Goal: Task Accomplishment & Management: Manage account settings

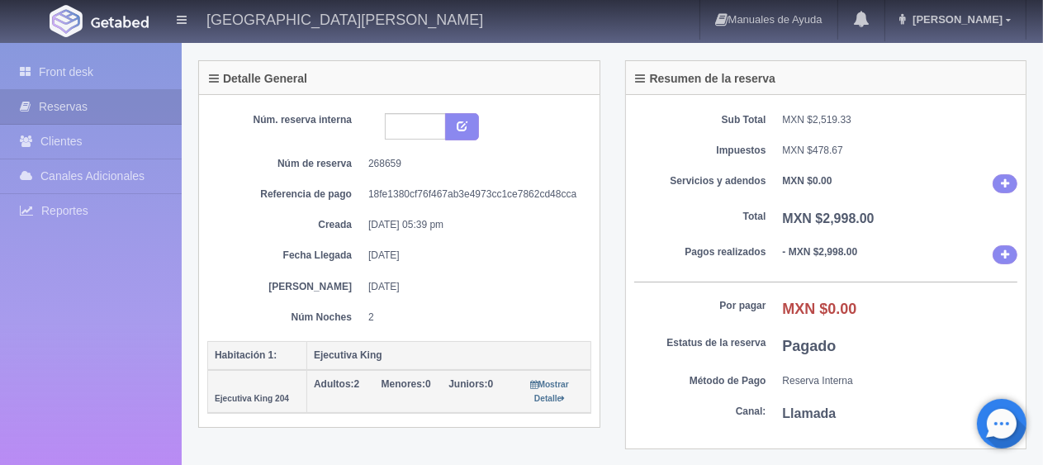
scroll to position [248, 0]
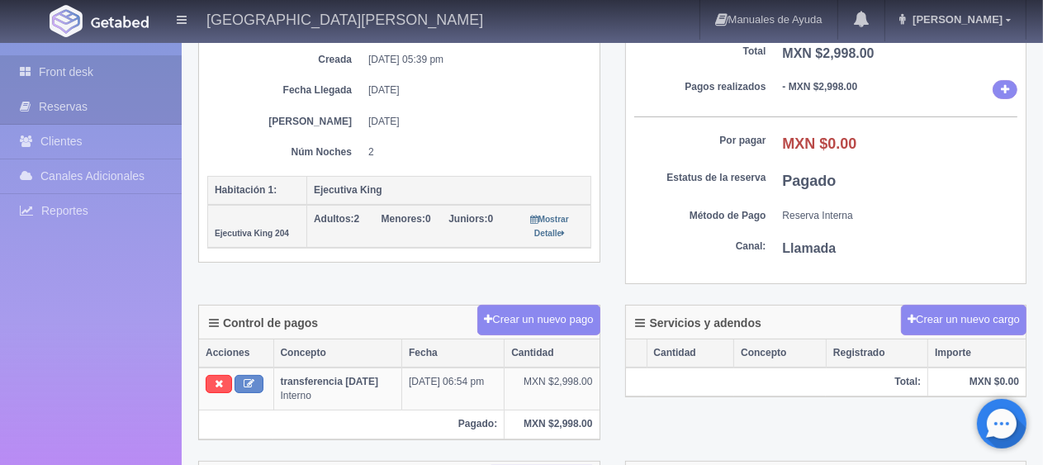
click at [69, 61] on link "Front desk" at bounding box center [91, 72] width 182 height 34
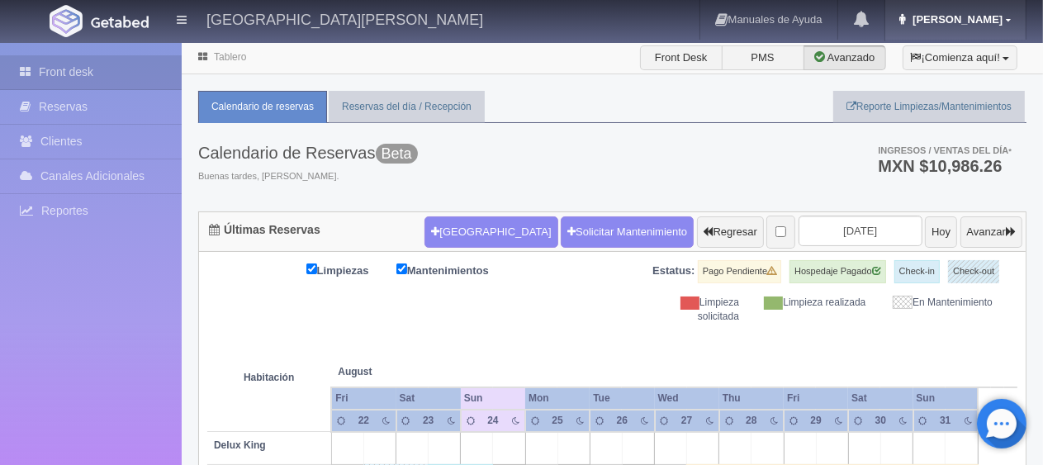
click at [998, 15] on span "Jessica" at bounding box center [955, 19] width 94 height 12
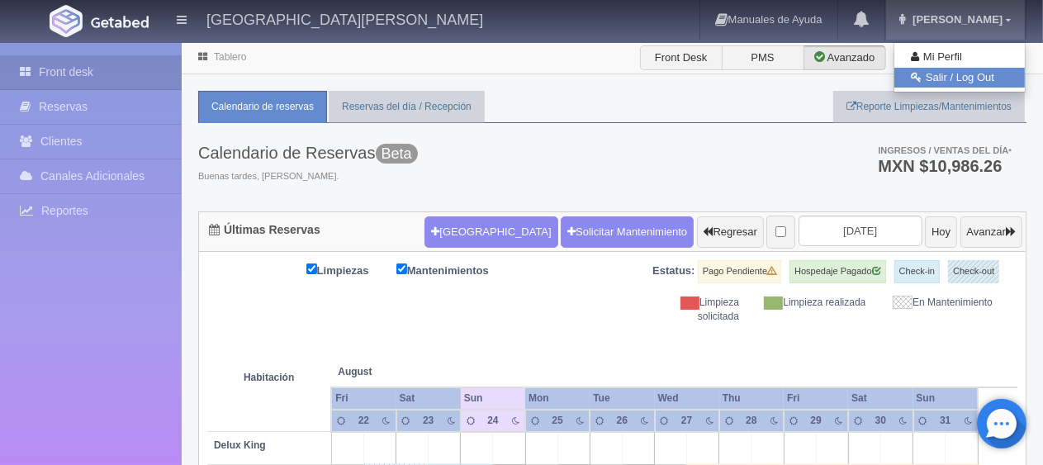
click at [968, 74] on link "Salir / Log Out" at bounding box center [959, 78] width 130 height 21
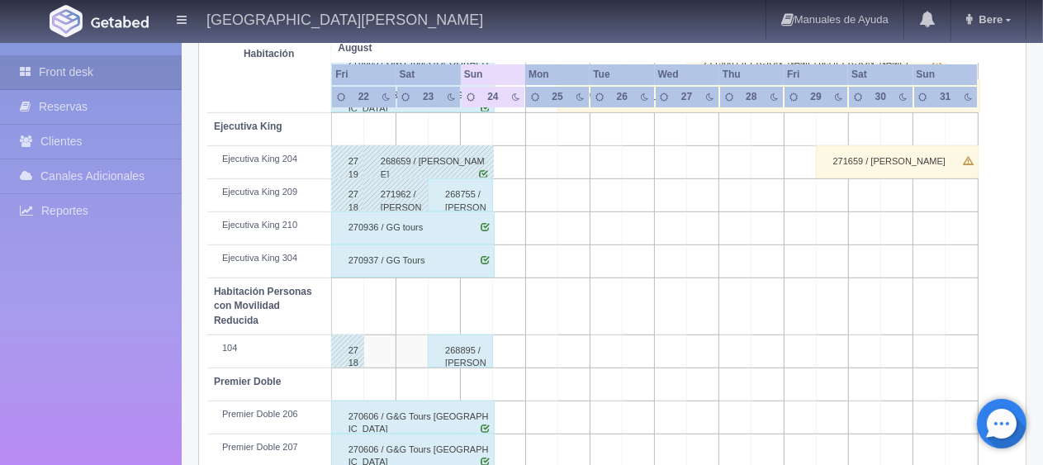
scroll to position [880, 0]
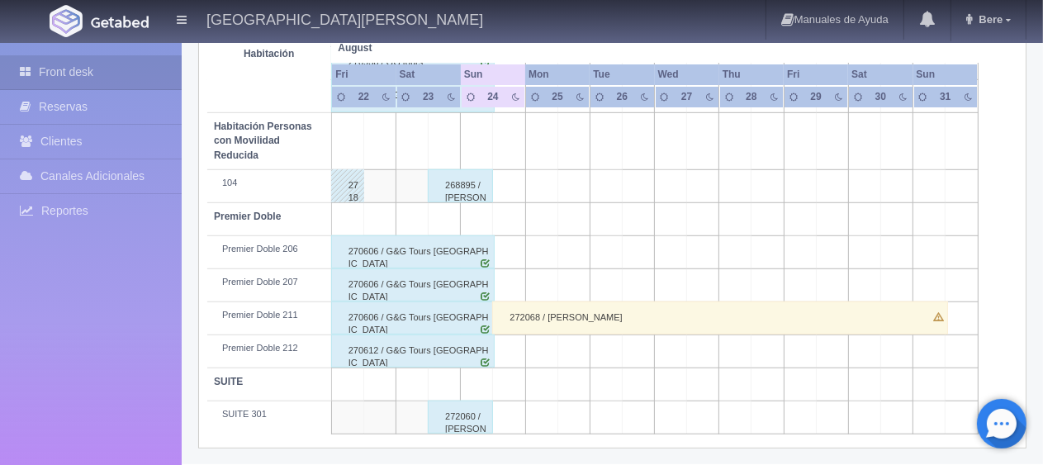
click at [533, 322] on div "272068 / Irma Macias" at bounding box center [720, 317] width 456 height 33
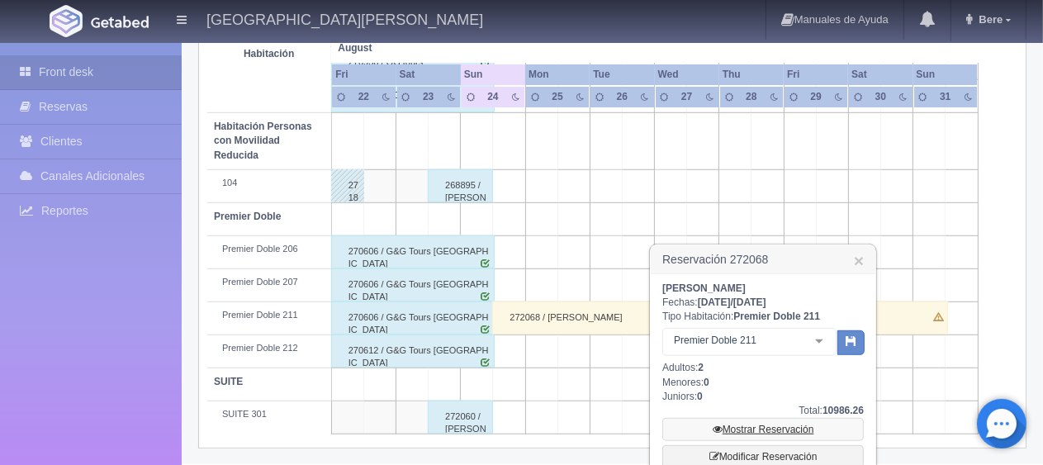
click at [735, 425] on link "Mostrar Reservación" at bounding box center [762, 429] width 201 height 23
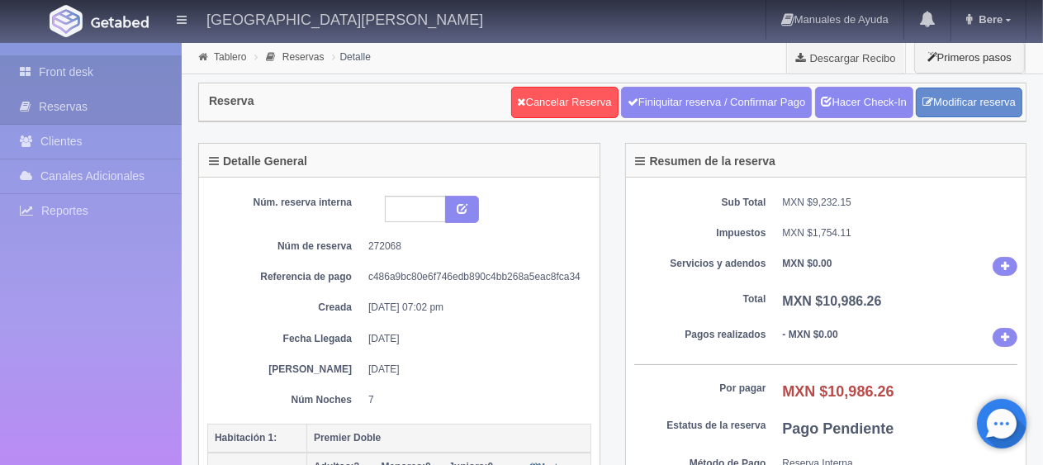
click at [64, 70] on link "Front desk" at bounding box center [91, 72] width 182 height 34
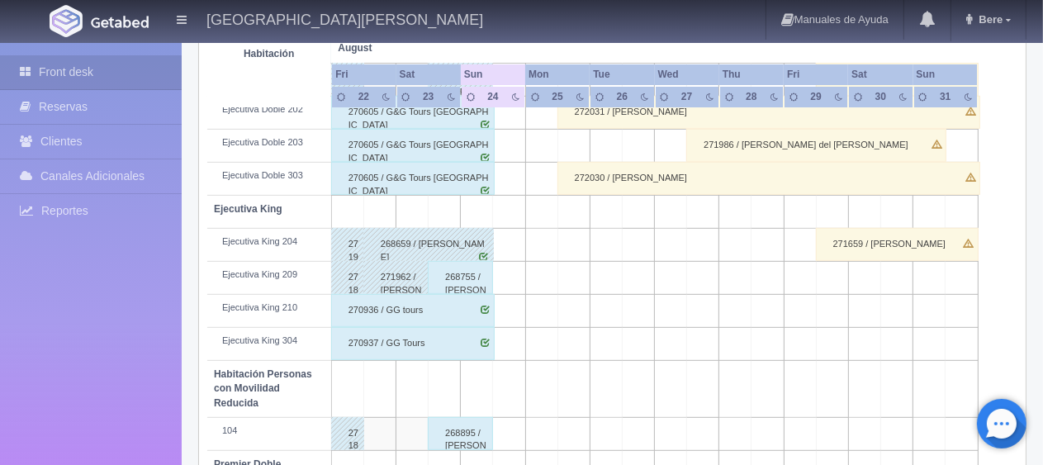
scroll to position [385, 0]
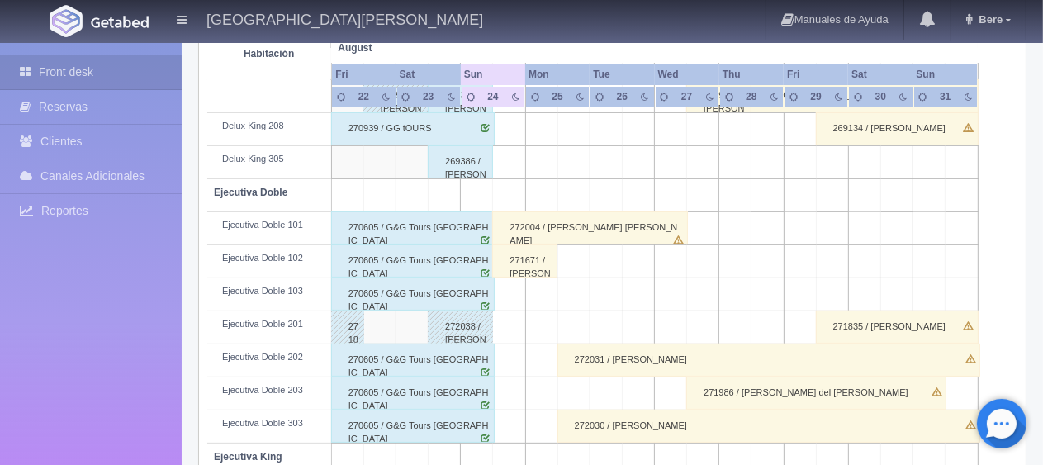
click at [530, 261] on div "271671 / [PERSON_NAME]" at bounding box center [524, 260] width 65 height 33
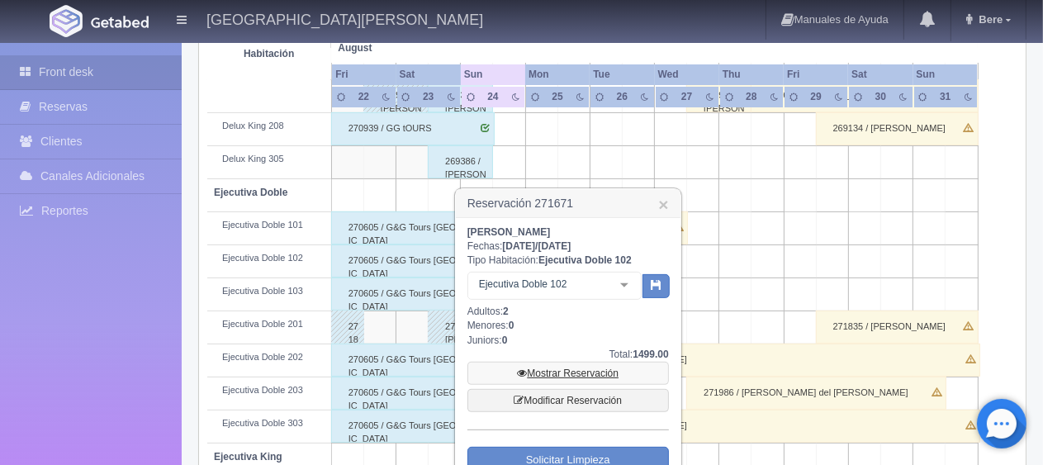
click at [570, 362] on link "Mostrar Reservación" at bounding box center [567, 373] width 201 height 23
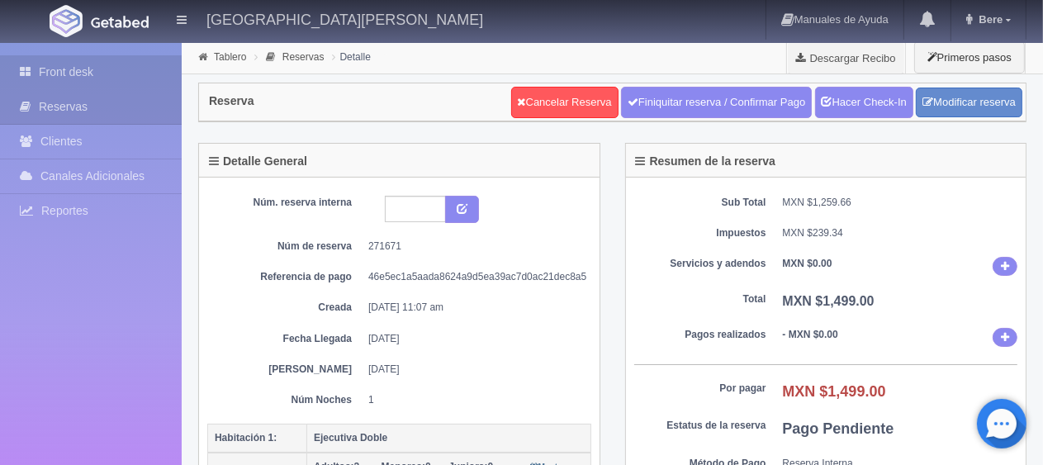
click at [32, 75] on icon at bounding box center [29, 72] width 19 height 17
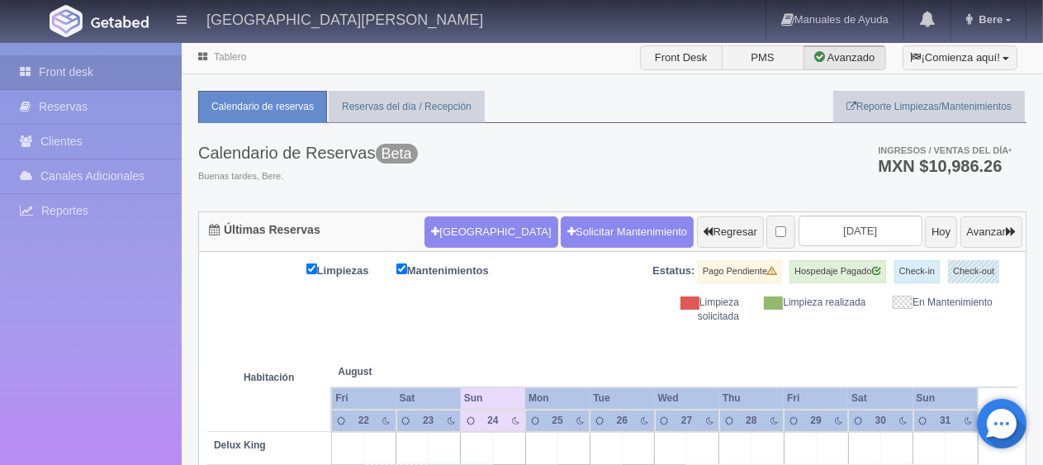
scroll to position [413, 0]
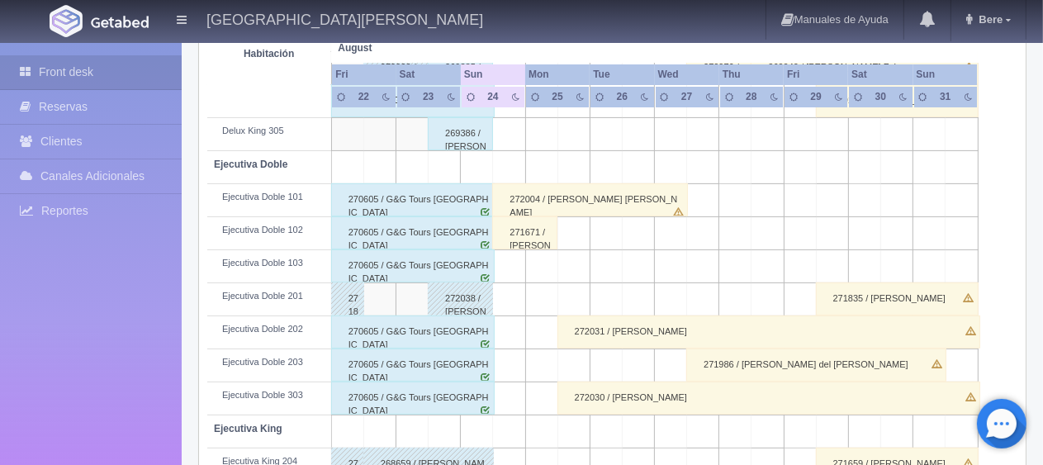
click at [579, 196] on div "272004 / Adolfo Guillermo Balbuena Marquez" at bounding box center [589, 199] width 195 height 33
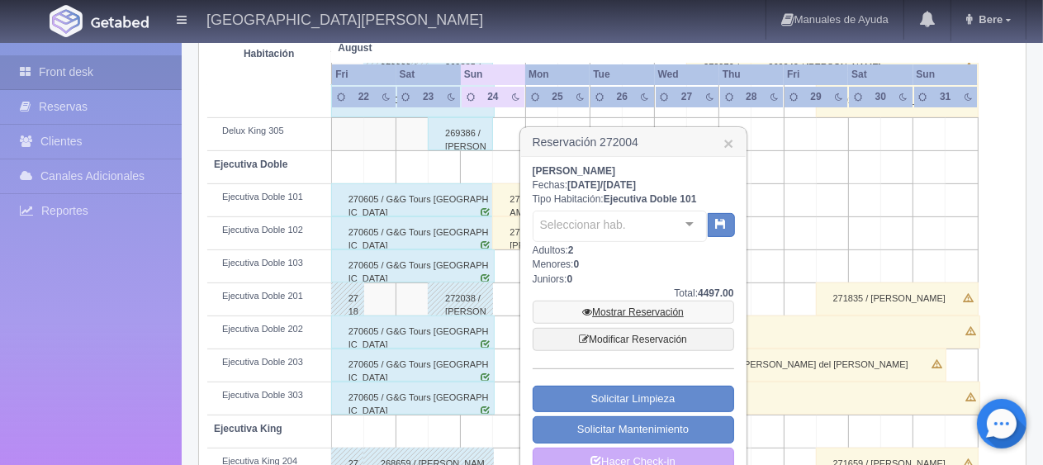
click at [605, 308] on link "Mostrar Reservación" at bounding box center [633, 312] width 201 height 23
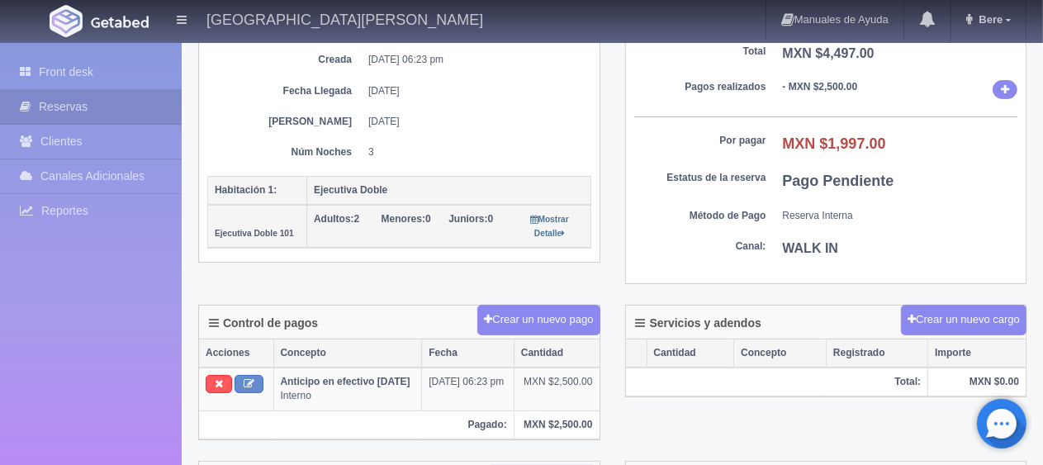
scroll to position [330, 0]
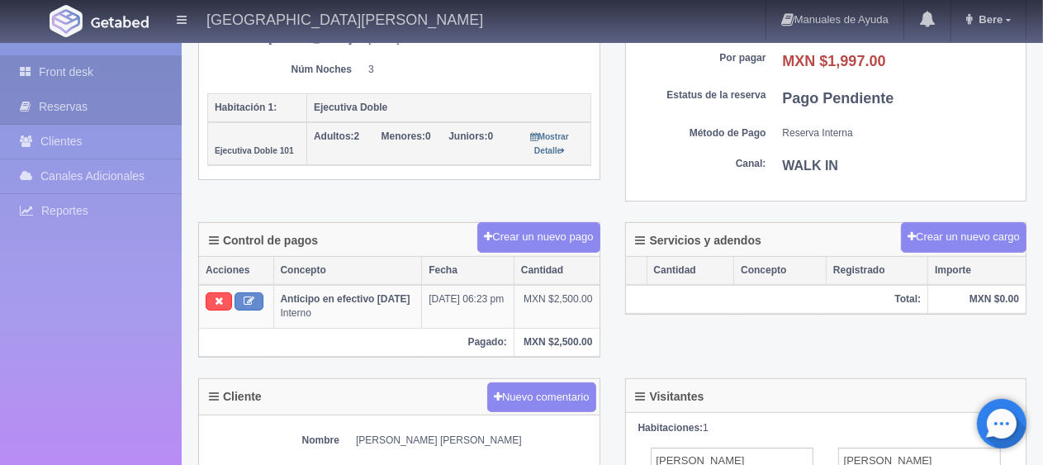
click at [79, 65] on link "Front desk" at bounding box center [91, 72] width 182 height 34
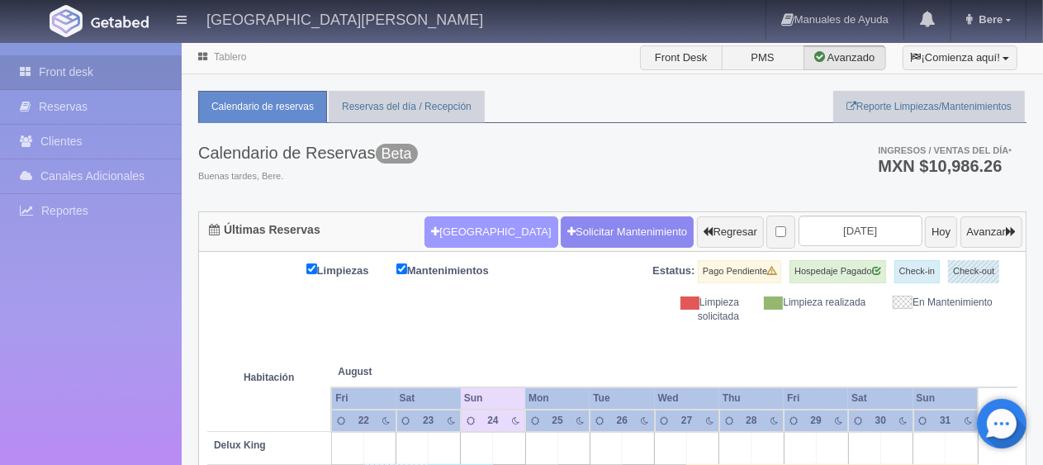
click at [456, 243] on button "[GEOGRAPHIC_DATA]" at bounding box center [490, 231] width 133 height 31
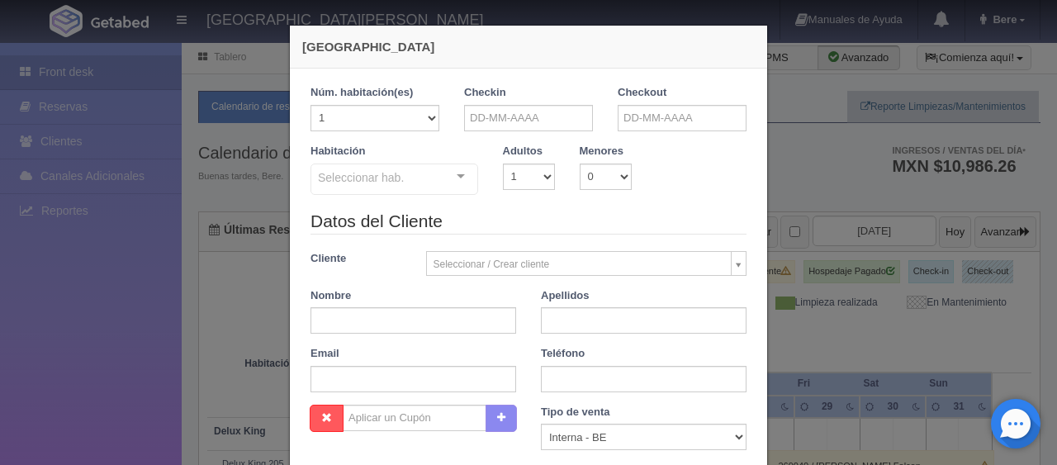
checkbox input "false"
drag, startPoint x: 528, startPoint y: 121, endPoint x: 535, endPoint y: 151, distance: 31.3
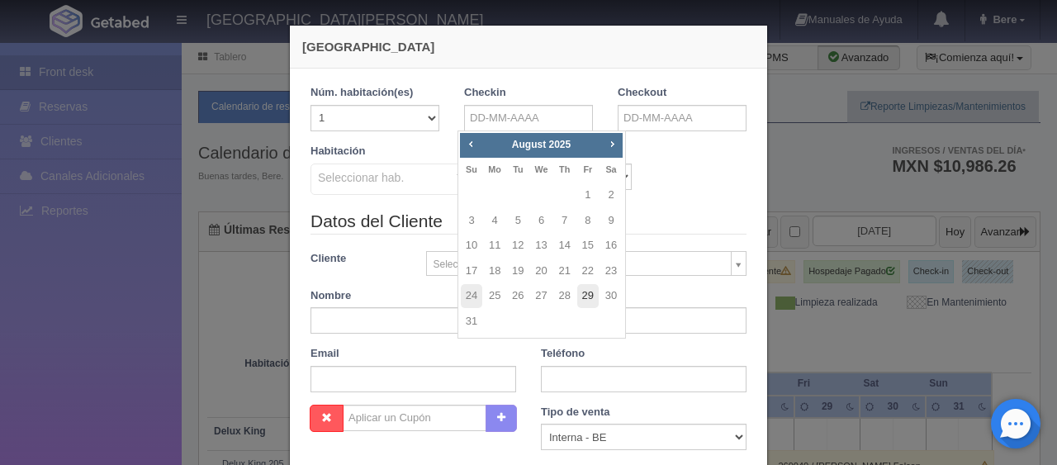
click at [593, 297] on link "29" at bounding box center [587, 296] width 21 height 24
type input "29-08-2025"
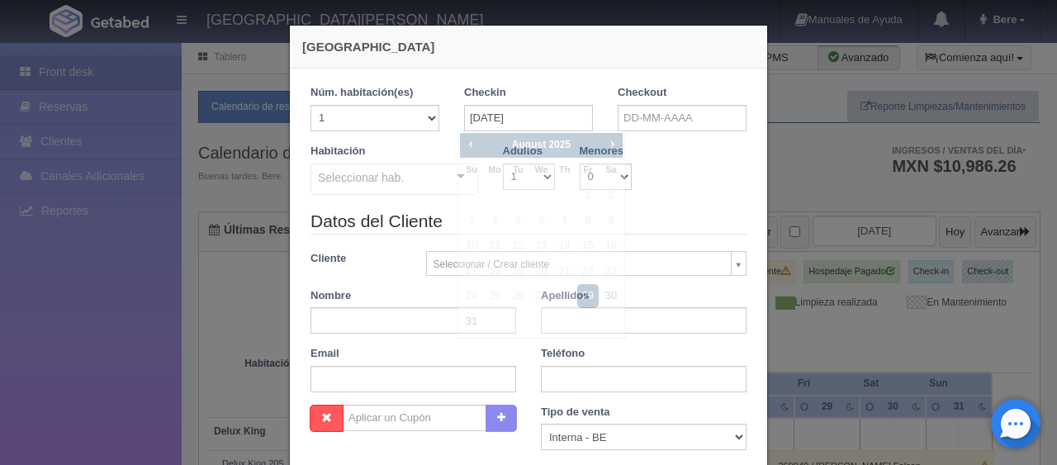
checkbox input "false"
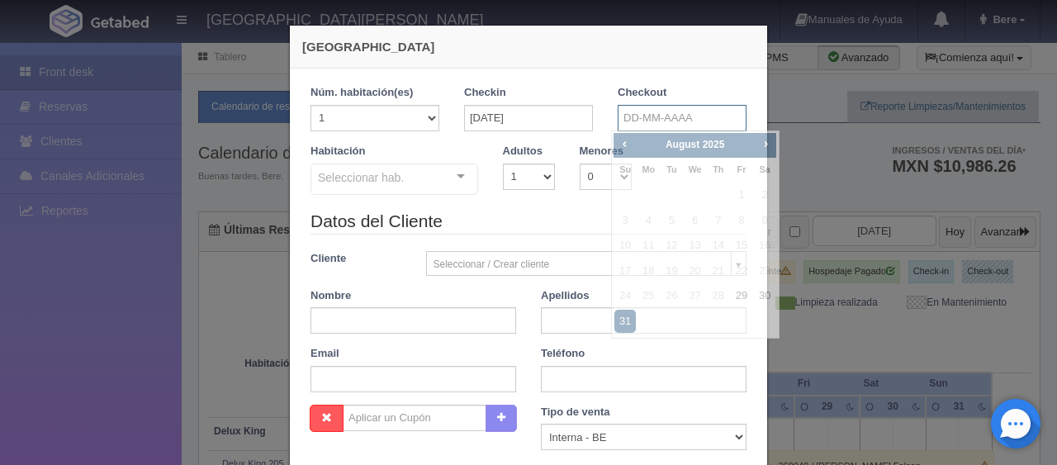
click at [647, 121] on input "text" at bounding box center [682, 118] width 129 height 26
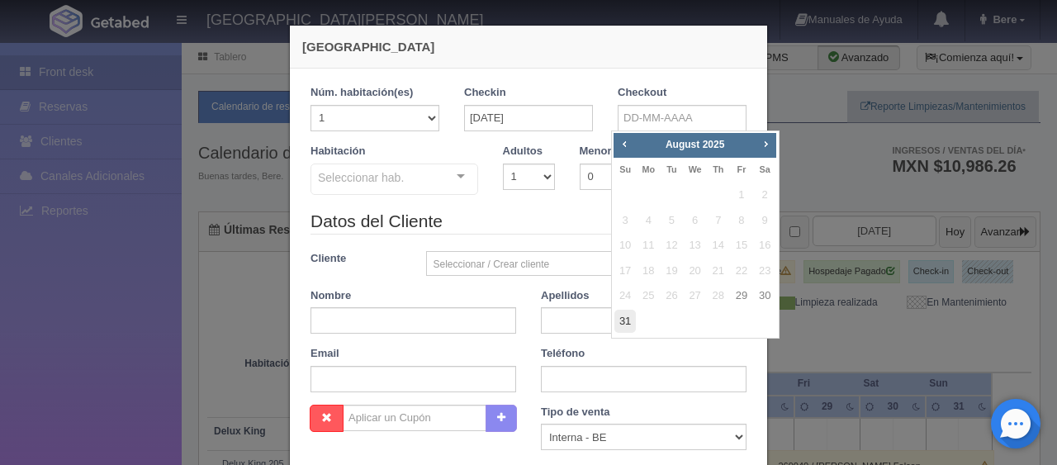
click at [627, 320] on link "31" at bounding box center [624, 322] width 21 height 24
type input "31-08-2025"
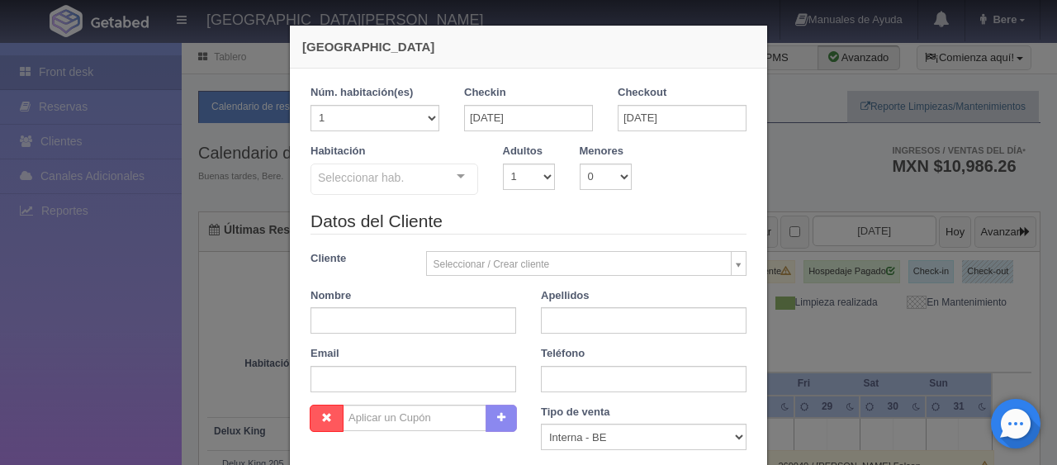
checkbox input "false"
click at [488, 312] on input "text" at bounding box center [413, 320] width 206 height 26
paste input "April Casiano mx"
drag, startPoint x: 336, startPoint y: 317, endPoint x: 391, endPoint y: 315, distance: 54.5
click at [391, 315] on input "April Casiano mx" at bounding box center [413, 320] width 206 height 26
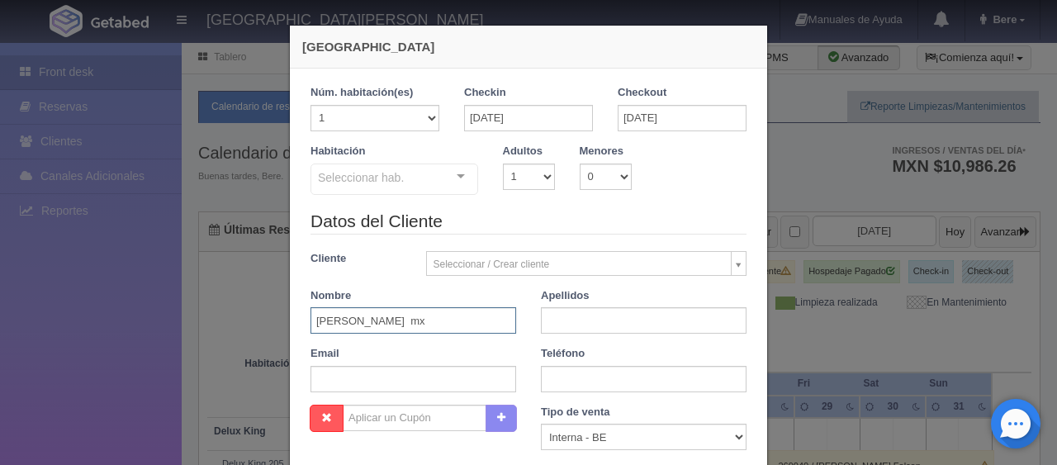
click at [409, 322] on input "April Casiano mx" at bounding box center [413, 320] width 206 height 26
type input "April Casiano"
click at [548, 326] on input "text" at bounding box center [644, 320] width 206 height 26
type input "Casiano"
click at [476, 319] on input "April Casiano" at bounding box center [413, 320] width 206 height 26
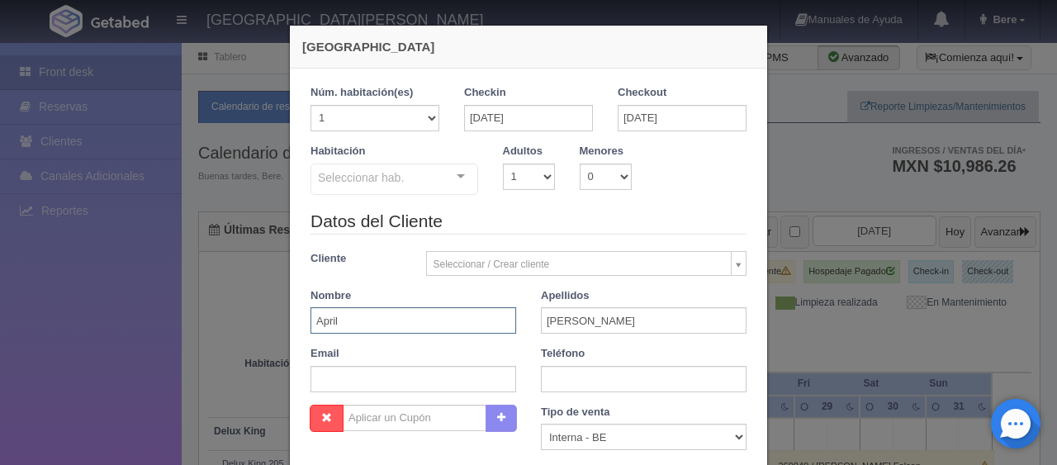
type input "April"
click at [584, 447] on select "Correo Electronico Interna - BE Llamada OTA Externa Otro WALK IN" at bounding box center [644, 437] width 206 height 26
click at [585, 441] on select "Correo Electronico Interna - BE Llamada OTA Externa Otro WALK IN" at bounding box center [644, 437] width 206 height 26
select select "extota"
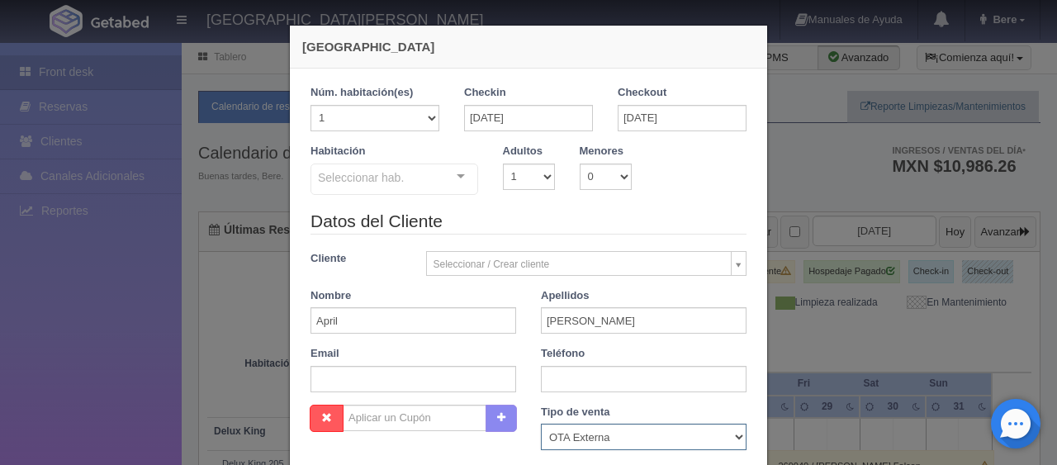
click at [541, 424] on select "Correo Electronico Interna - BE Llamada OTA Externa Otro WALK IN" at bounding box center [644, 437] width 206 height 26
click at [394, 379] on input "text" at bounding box center [413, 379] width 206 height 26
paste input "acasia.541659@guest.booking.com"
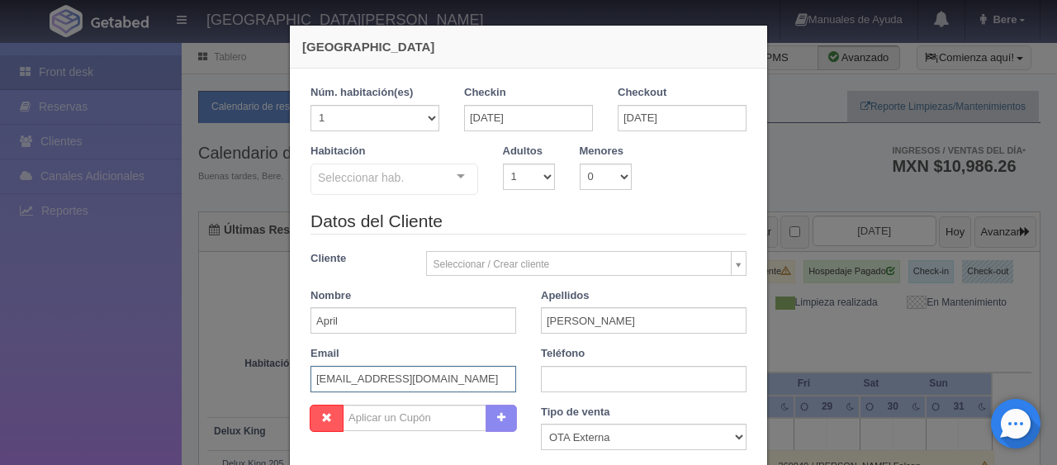
type input "acasia.541659@guest.booking.com"
click at [551, 379] on input "text" at bounding box center [644, 379] width 206 height 26
paste input "2 2035640799"
type input "52 2035640799"
click at [521, 170] on select "1 2 3 4 5 6 7 8 9 10" at bounding box center [529, 176] width 52 height 26
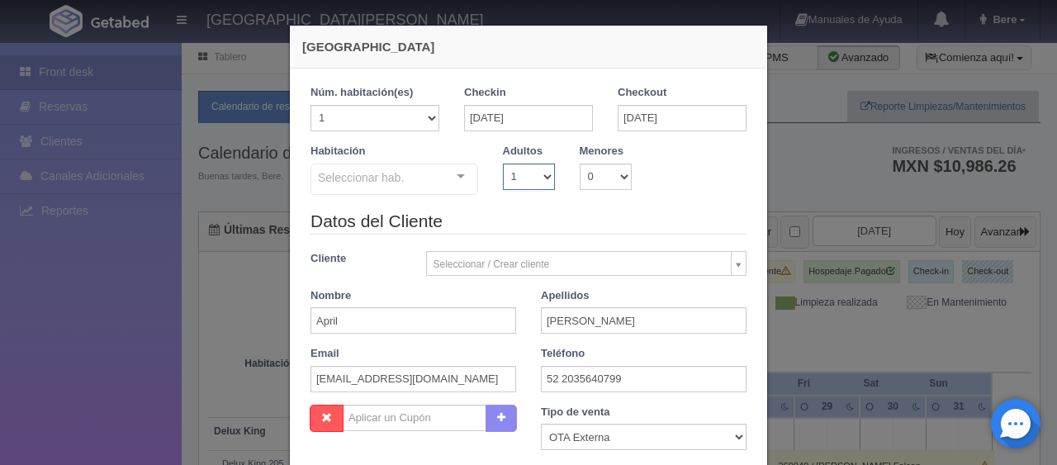
select select "3"
click at [503, 163] on select "1 2 3 4 5 6 7 8 9 10" at bounding box center [529, 176] width 52 height 26
click at [436, 190] on div "Seleccionar hab." at bounding box center [394, 178] width 168 height 31
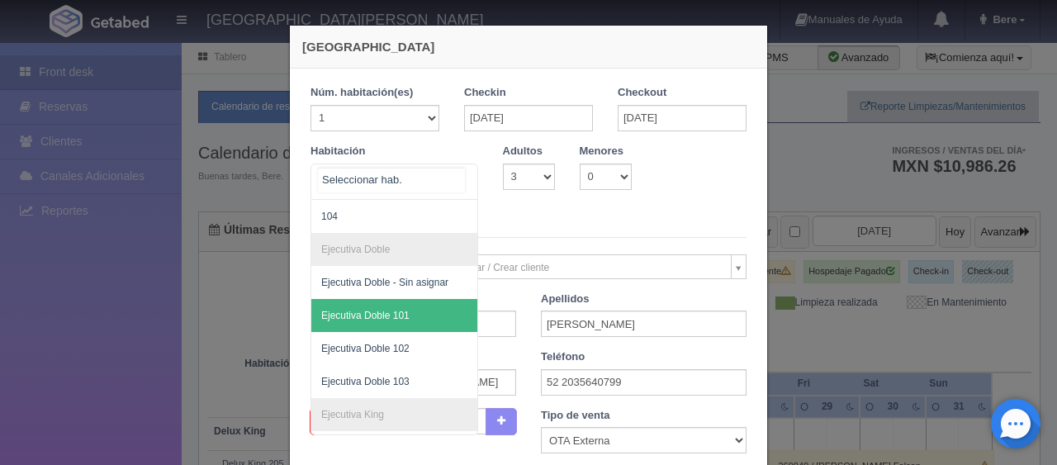
scroll to position [248, 0]
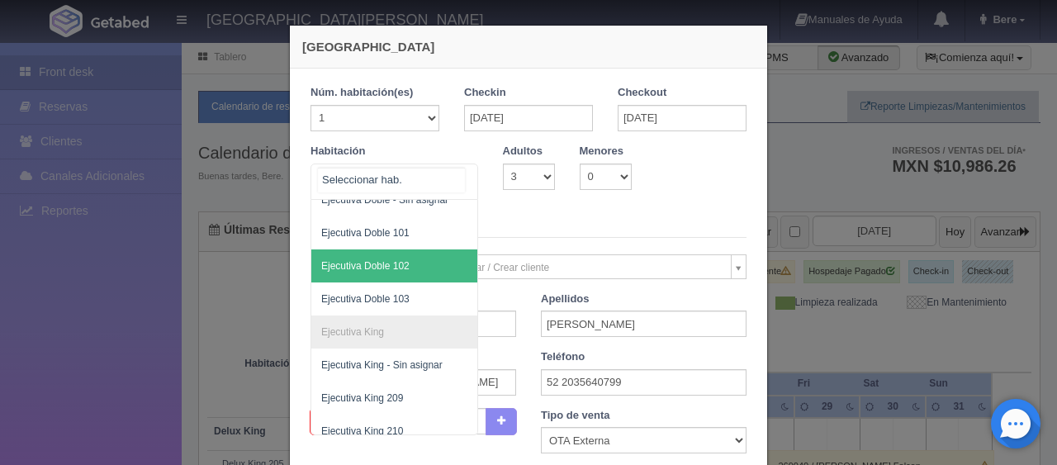
click at [425, 263] on span "Ejecutiva Doble 102" at bounding box center [449, 265] width 277 height 33
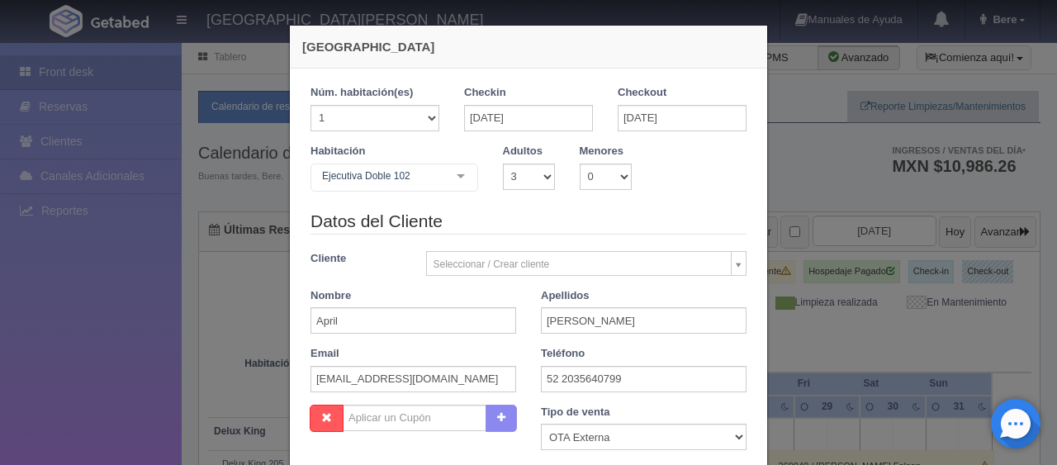
checkbox input "false"
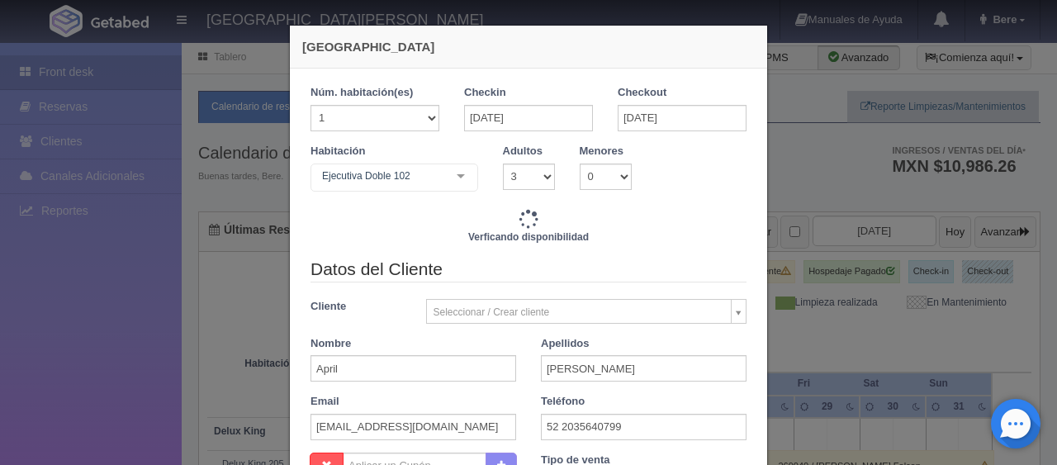
type input "3518.00"
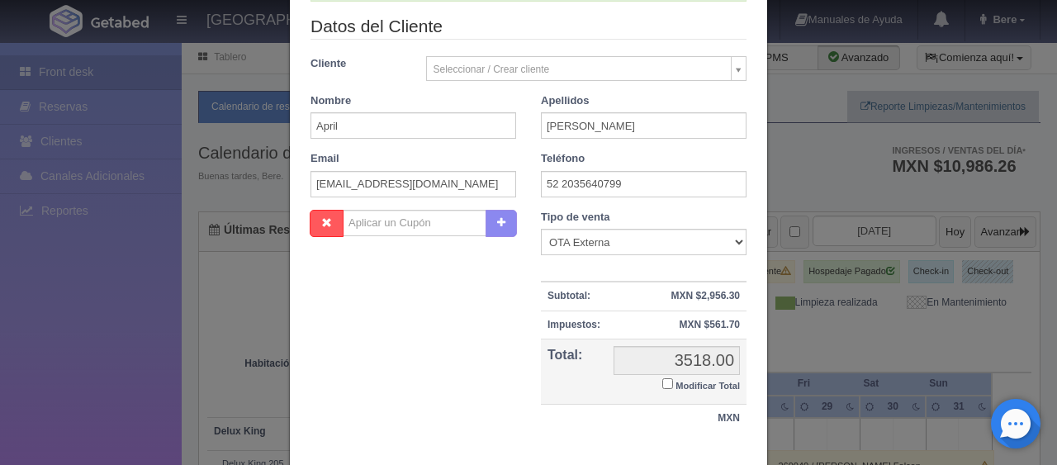
scroll to position [330, 0]
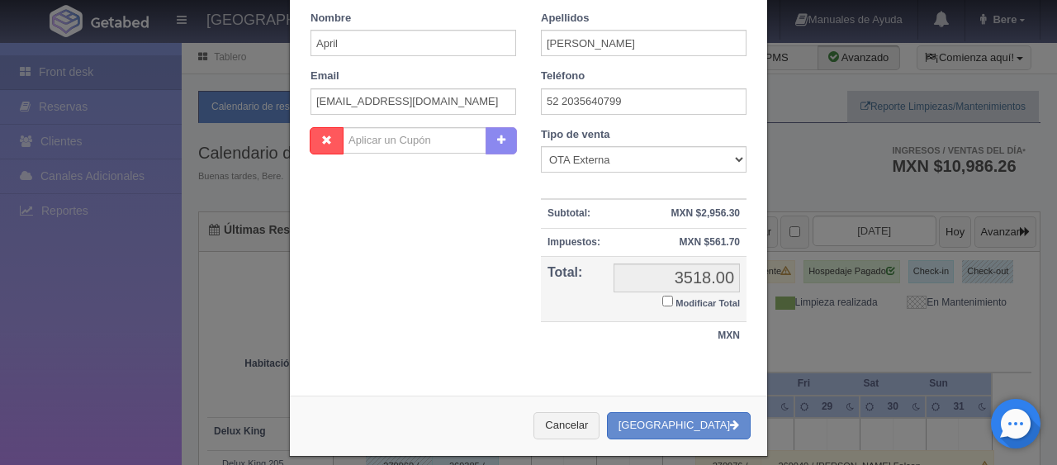
click at [662, 299] on input "Modificar Total" at bounding box center [667, 301] width 11 height 11
checkbox input "true"
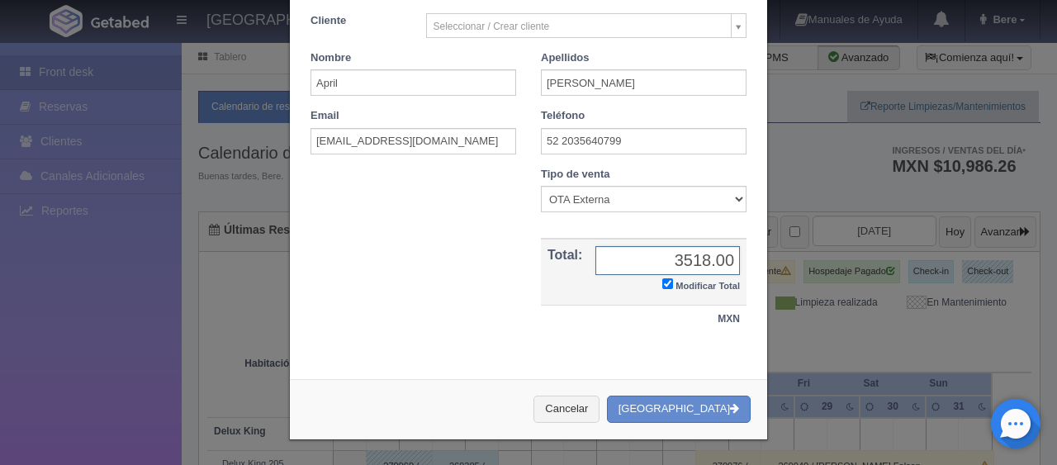
scroll to position [287, 0]
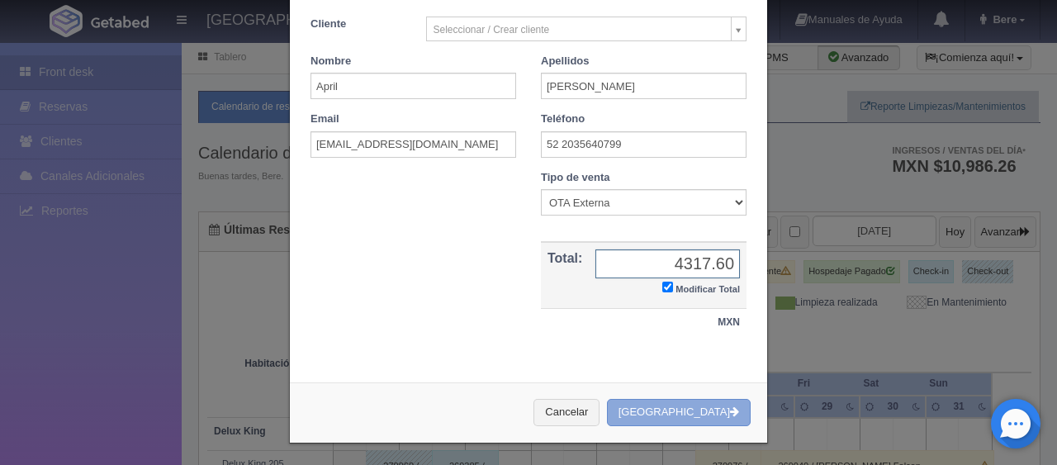
type input "4317.60"
click at [708, 421] on button "[GEOGRAPHIC_DATA]" at bounding box center [679, 412] width 144 height 27
click at [693, 405] on button "[GEOGRAPHIC_DATA]" at bounding box center [679, 412] width 144 height 27
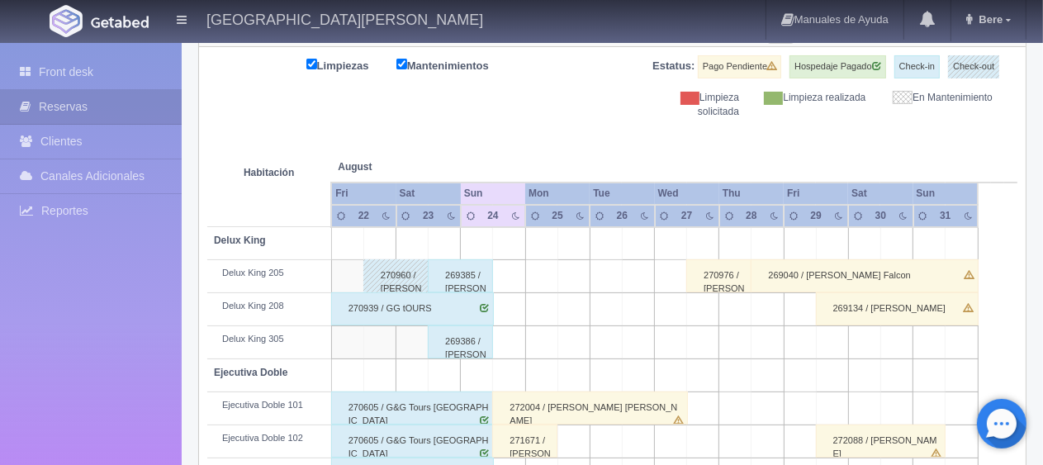
scroll to position [287, 0]
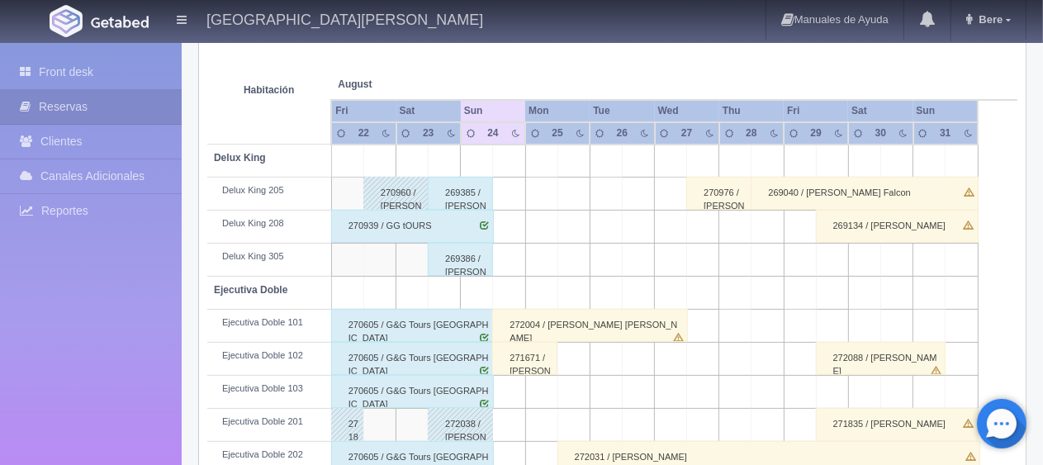
click at [891, 356] on div "272088 / [PERSON_NAME]" at bounding box center [881, 358] width 130 height 33
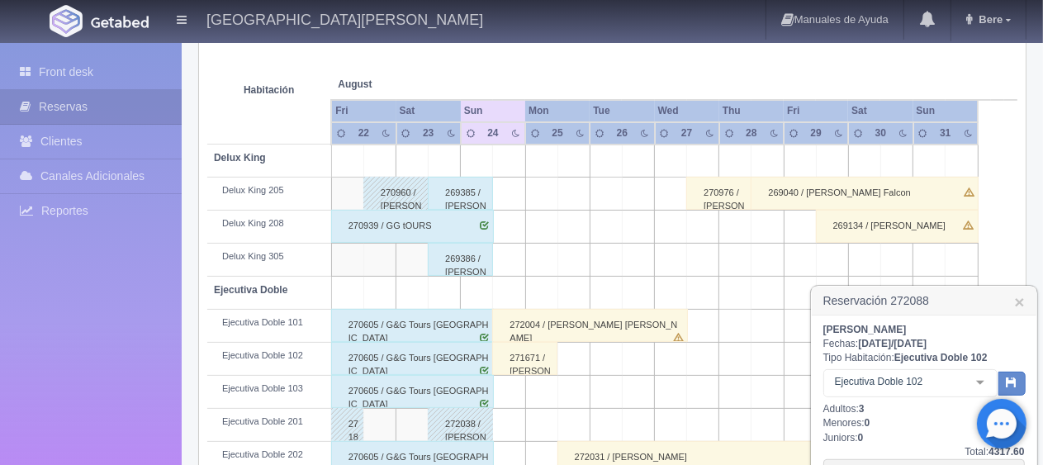
scroll to position [370, 0]
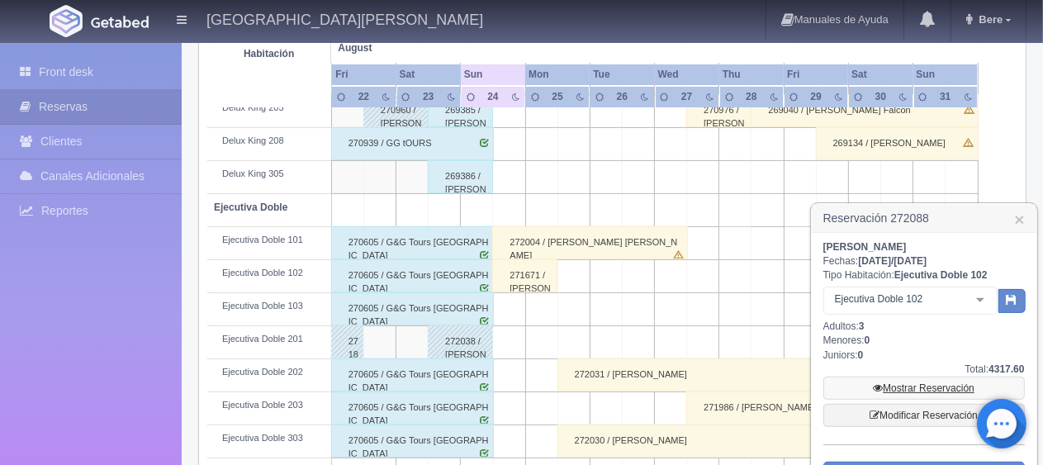
click at [901, 391] on link "Mostrar Reservación" at bounding box center [923, 387] width 201 height 23
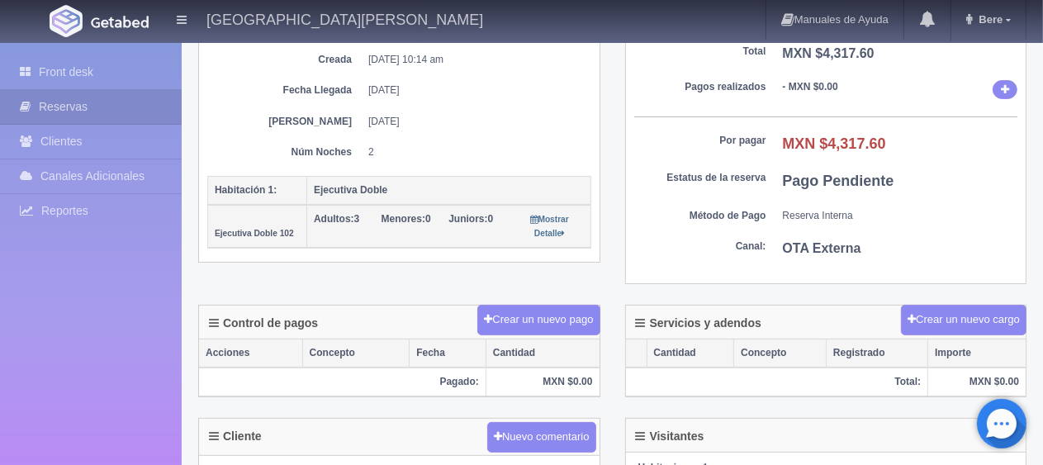
scroll to position [413, 0]
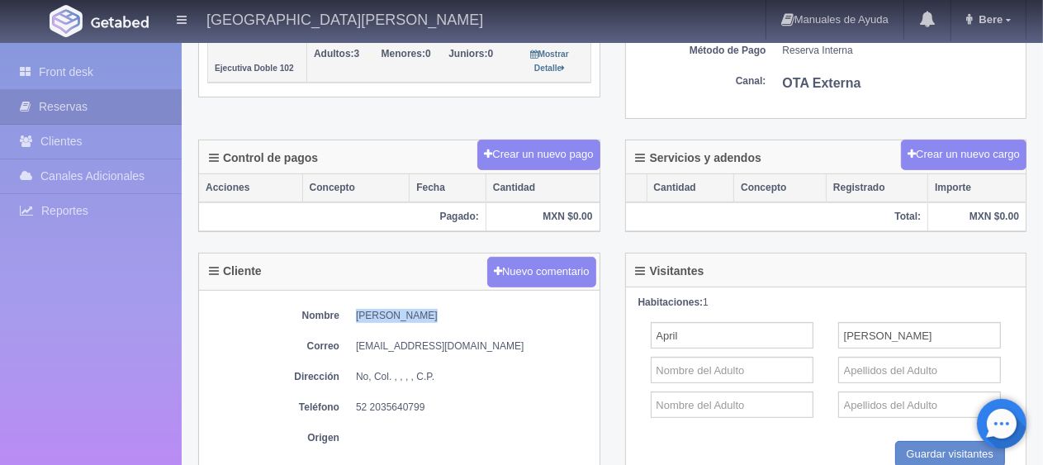
drag, startPoint x: 346, startPoint y: 309, endPoint x: 479, endPoint y: 317, distance: 133.2
click at [479, 317] on dl "Nombre [PERSON_NAME]" at bounding box center [399, 316] width 384 height 14
copy dd "[PERSON_NAME]"
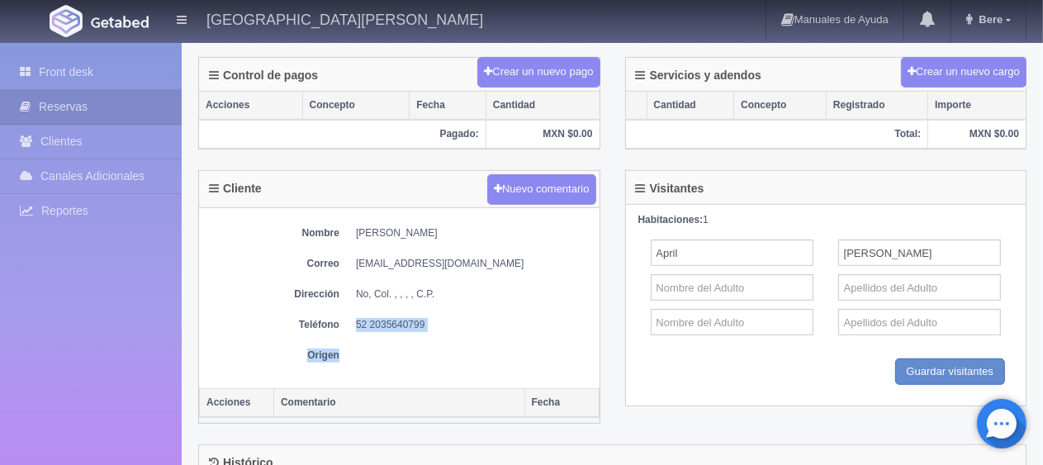
drag, startPoint x: 353, startPoint y: 317, endPoint x: 518, endPoint y: 329, distance: 165.6
click at [518, 329] on div "Nombre [PERSON_NAME] Correo [EMAIL_ADDRESS][DOMAIN_NAME] Dirección No, Col. , ,…" at bounding box center [399, 298] width 400 height 180
click at [391, 351] on dd at bounding box center [473, 355] width 235 height 14
drag, startPoint x: 357, startPoint y: 324, endPoint x: 508, endPoint y: 317, distance: 151.3
click at [508, 318] on dd "52 2035640799" at bounding box center [473, 325] width 235 height 14
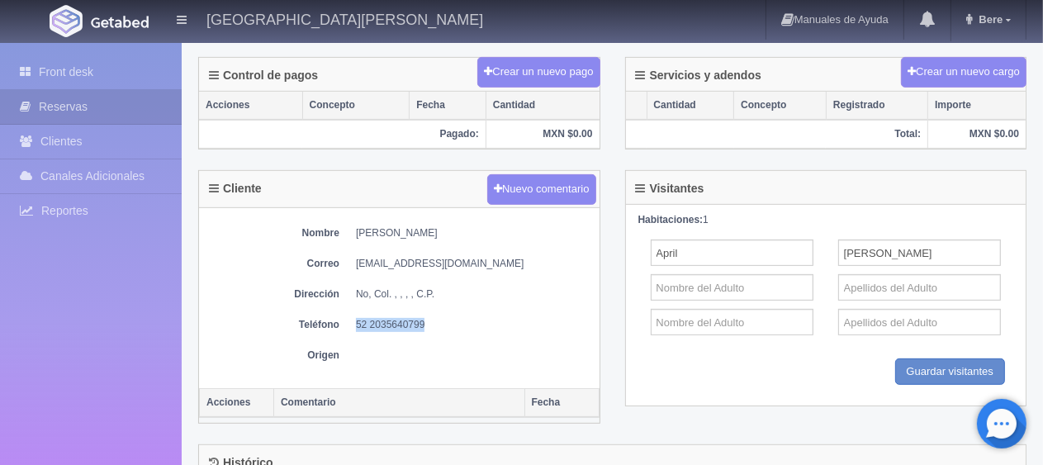
copy dd "52 2035640799"
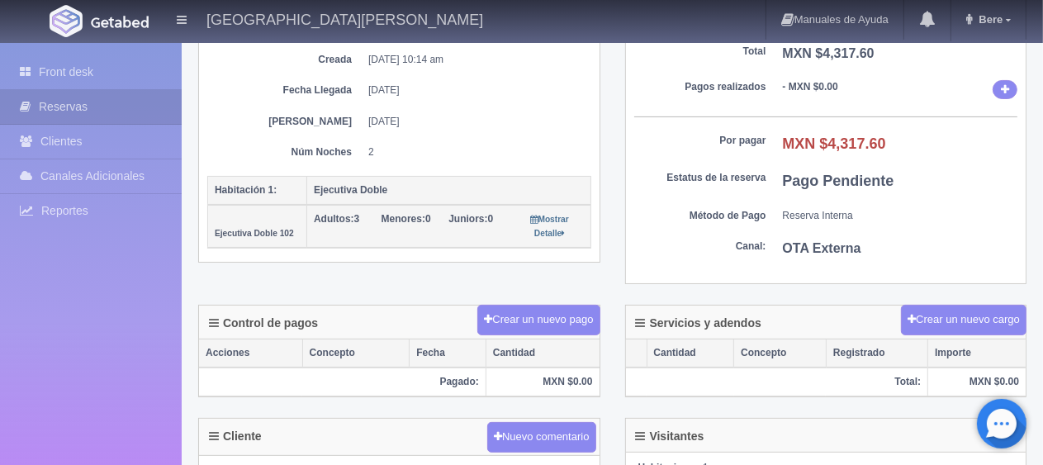
click at [609, 138] on div "Detalle General Núm. reserva interna Núm de reserva 272088 Referencia de pago 9…" at bounding box center [399, 89] width 427 height 389
click at [144, 73] on link "Front desk" at bounding box center [91, 72] width 182 height 34
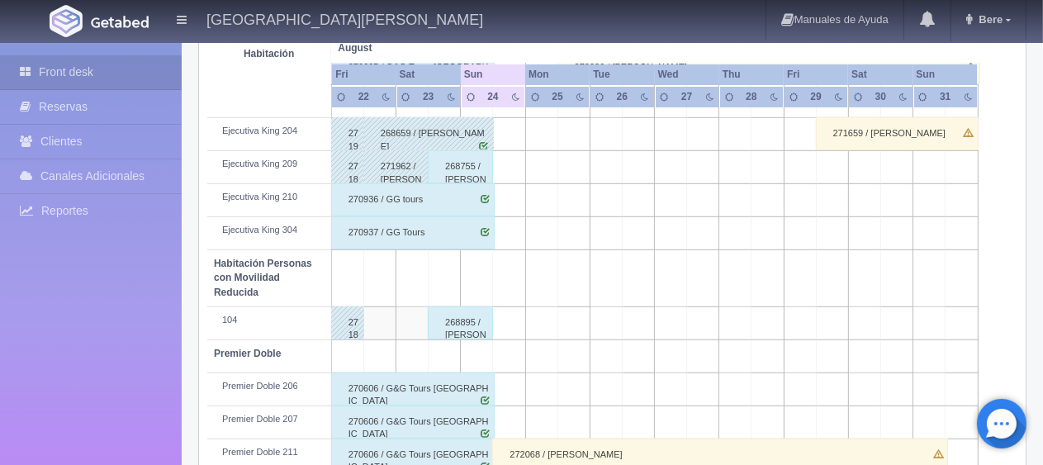
scroll to position [880, 0]
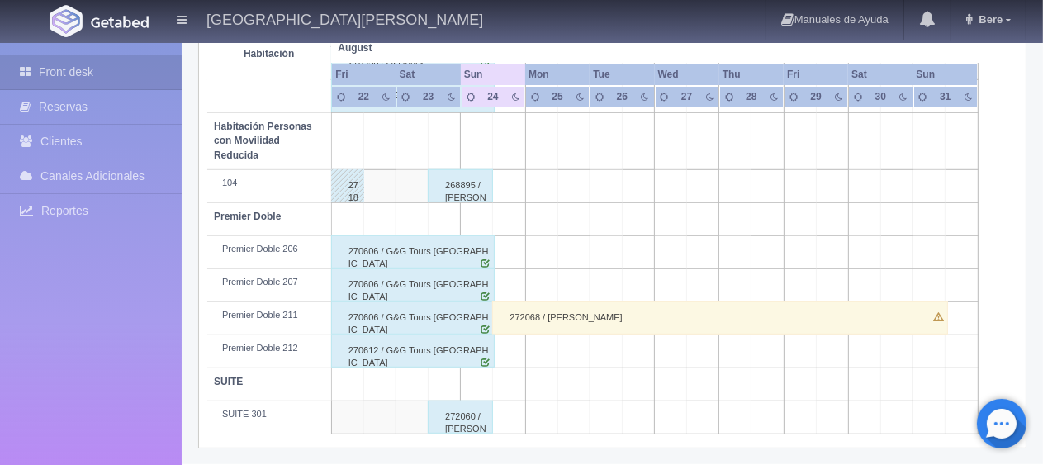
click at [824, 311] on div "272068 / Irma Macias" at bounding box center [720, 317] width 456 height 33
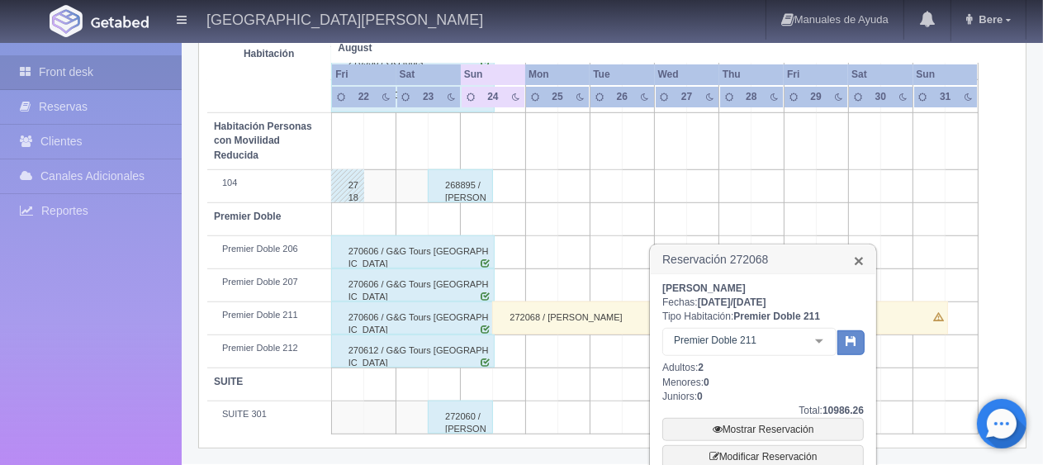
click at [859, 258] on link "×" at bounding box center [859, 260] width 10 height 17
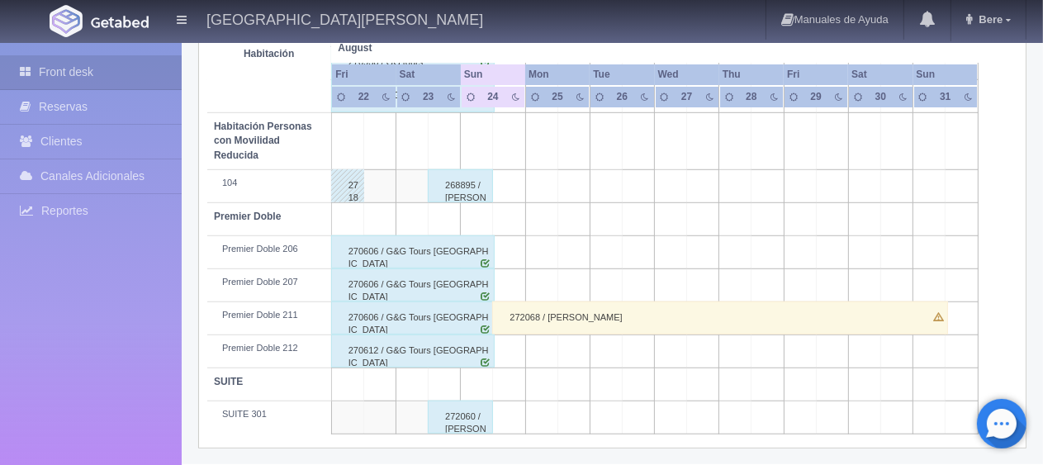
click at [472, 411] on div "272060 / Edgar Bryan Jimenez Sanches" at bounding box center [460, 416] width 65 height 33
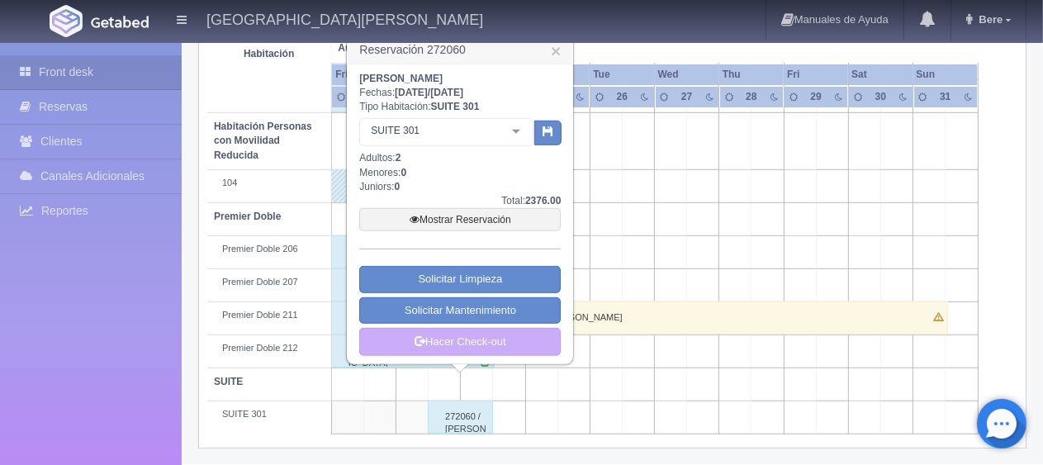
scroll to position [798, 0]
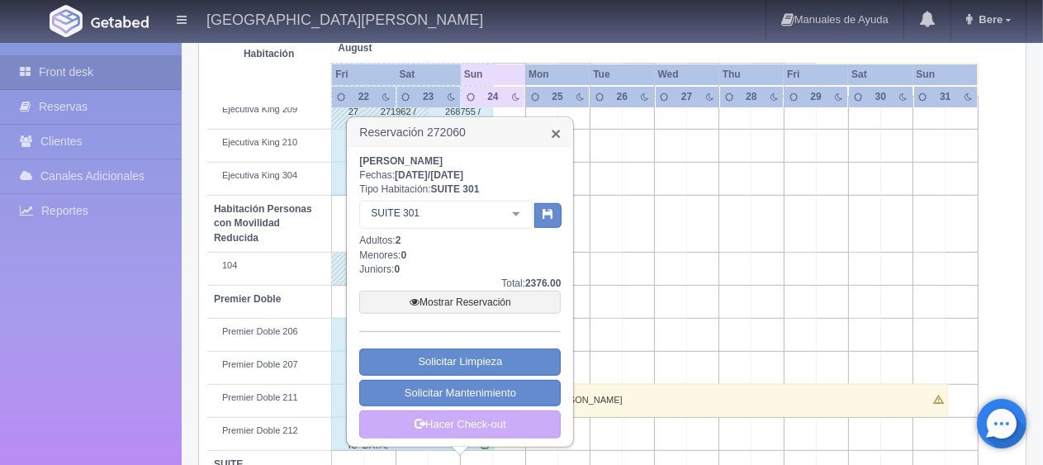
click at [555, 130] on link "×" at bounding box center [556, 133] width 10 height 17
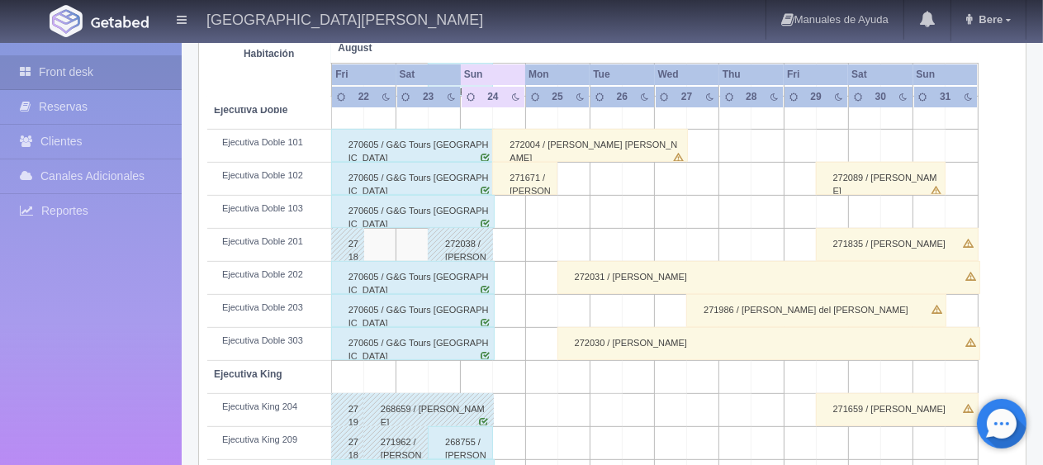
scroll to position [385, 0]
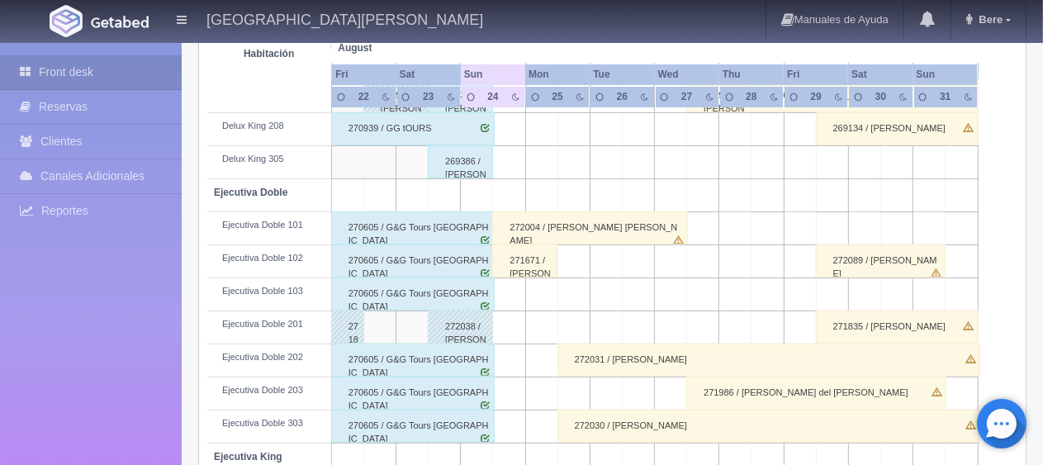
click at [444, 393] on div "270605 / G&G Tours Sonora" at bounding box center [412, 392] width 163 height 33
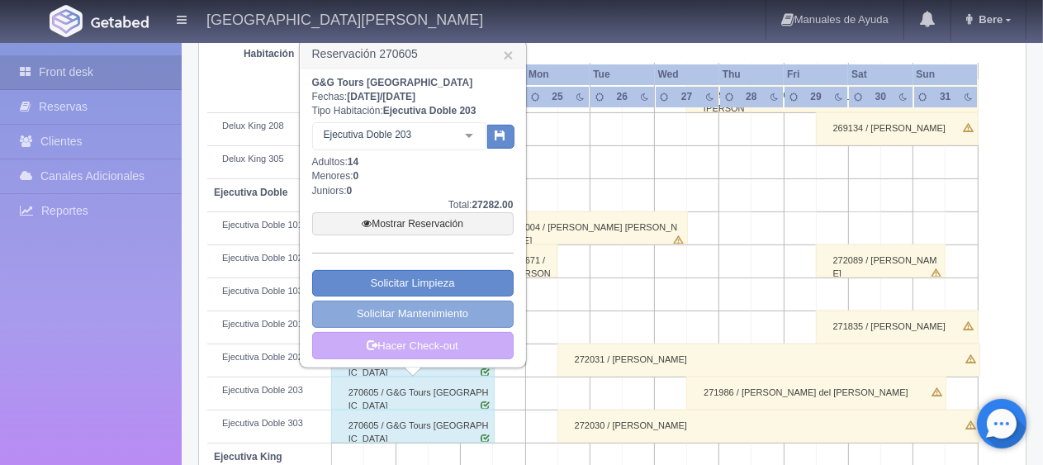
scroll to position [302, 0]
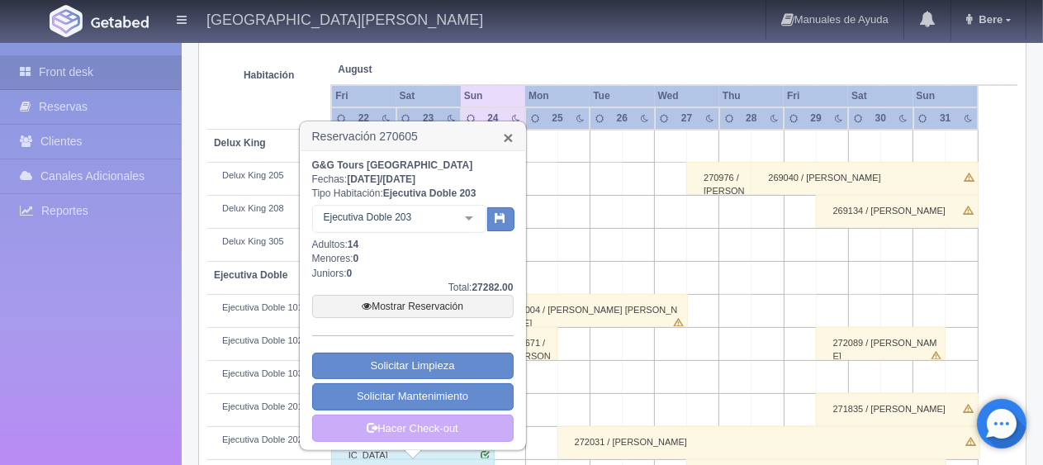
click at [513, 138] on link "×" at bounding box center [508, 137] width 10 height 17
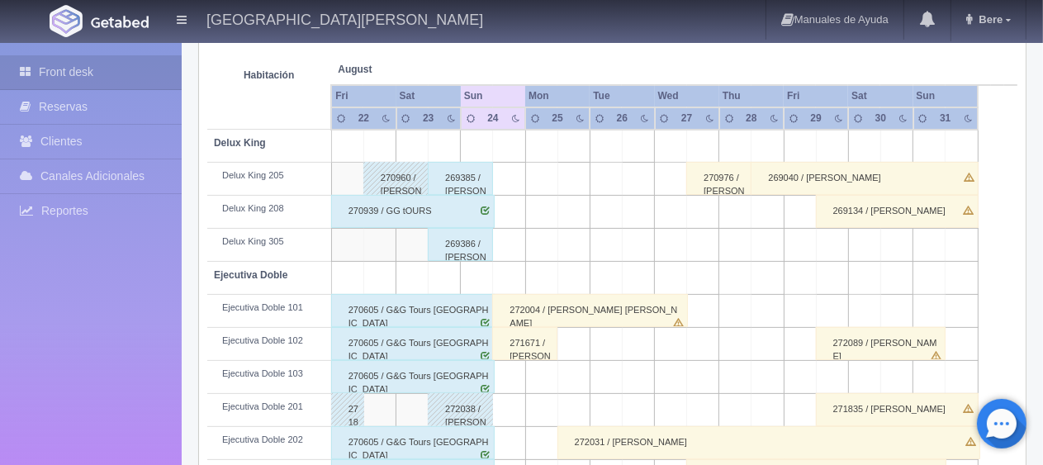
click at [438, 441] on div "270605 / G&G Tours [GEOGRAPHIC_DATA]" at bounding box center [412, 442] width 163 height 33
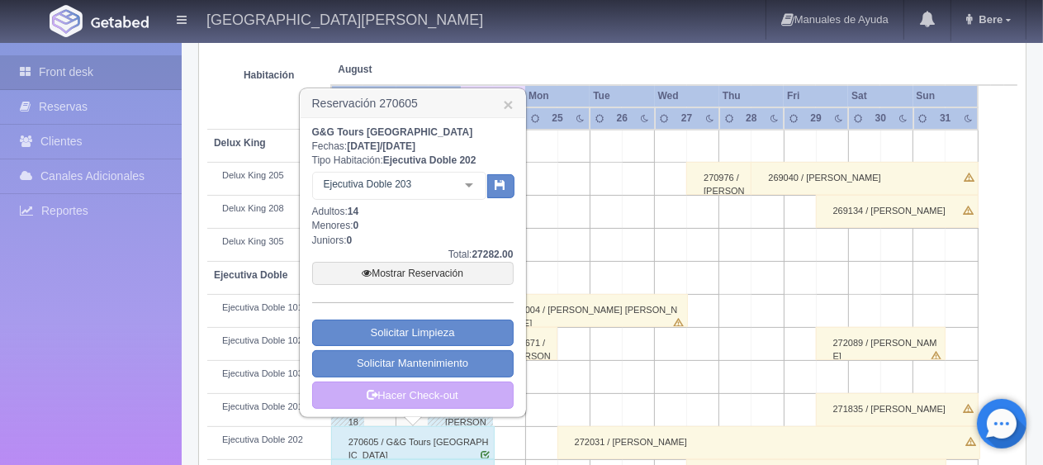
scroll to position [385, 0]
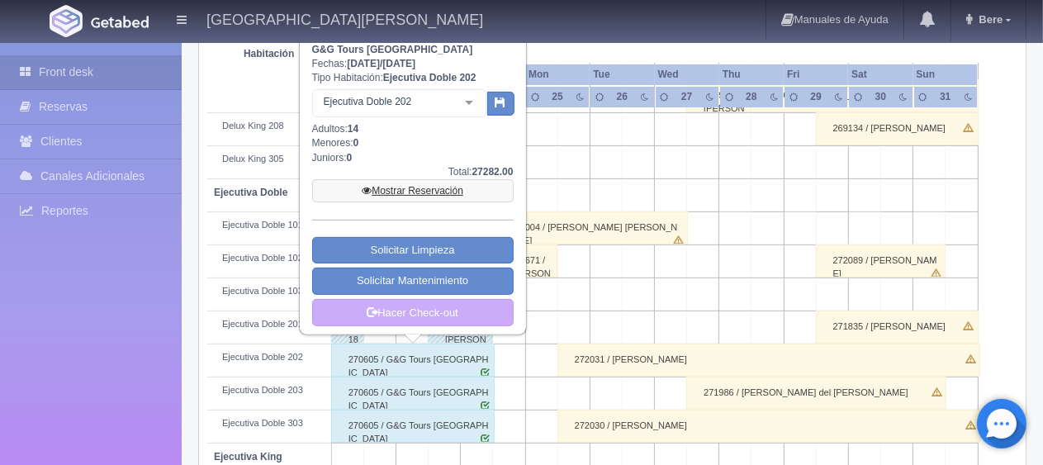
click at [428, 192] on link "Mostrar Reservación" at bounding box center [412, 190] width 201 height 23
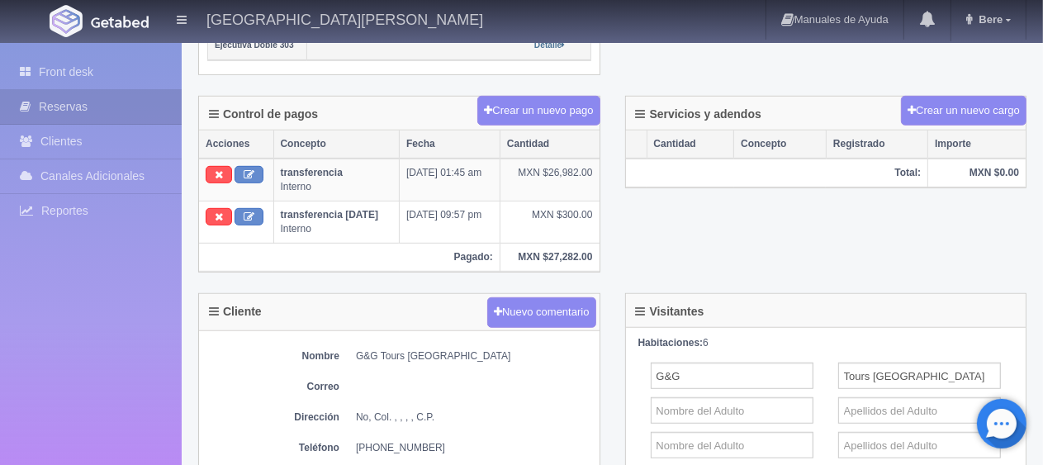
scroll to position [743, 0]
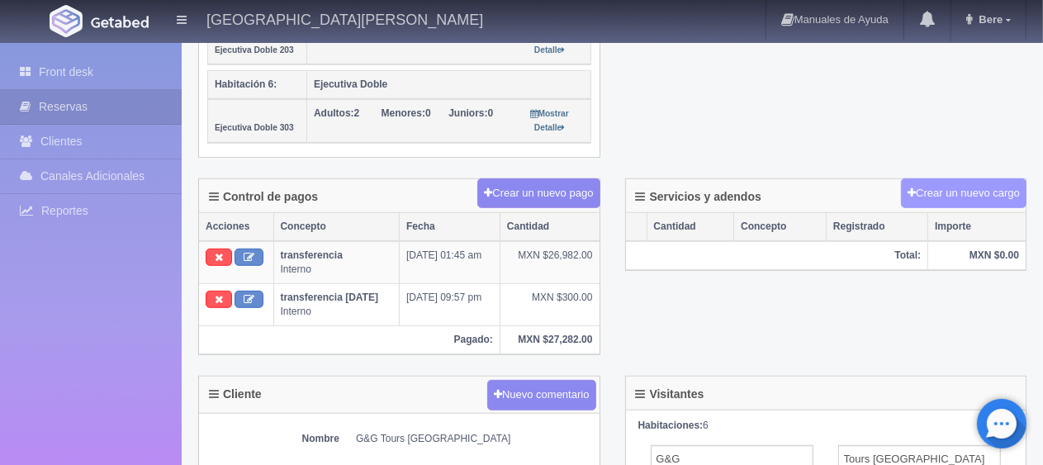
click at [929, 185] on button "Crear un nuevo cargo" at bounding box center [963, 193] width 125 height 31
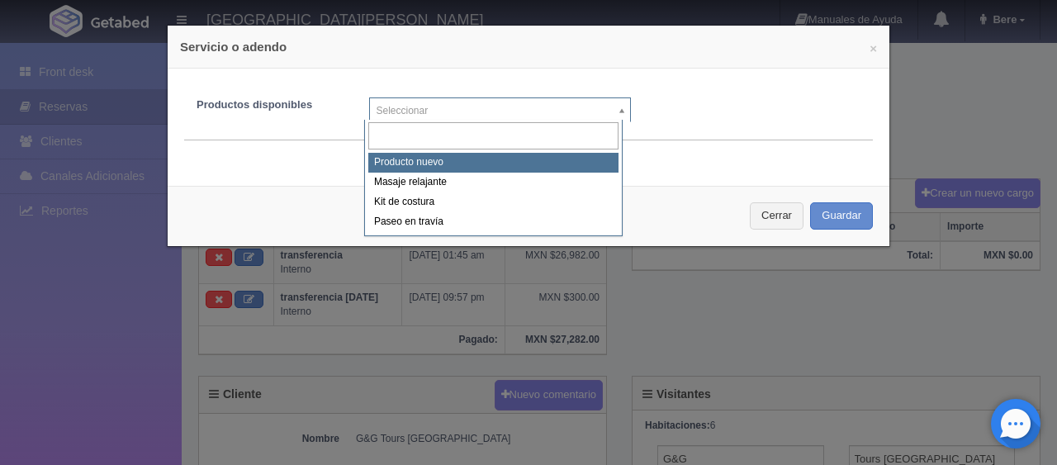
drag, startPoint x: 487, startPoint y: 111, endPoint x: 489, endPoint y: 129, distance: 18.2
click at [487, 111] on body "[GEOGRAPHIC_DATA][PERSON_NAME] Manuales de Ayuda Actualizaciones recientes Bere…" at bounding box center [528, 289] width 1057 height 1983
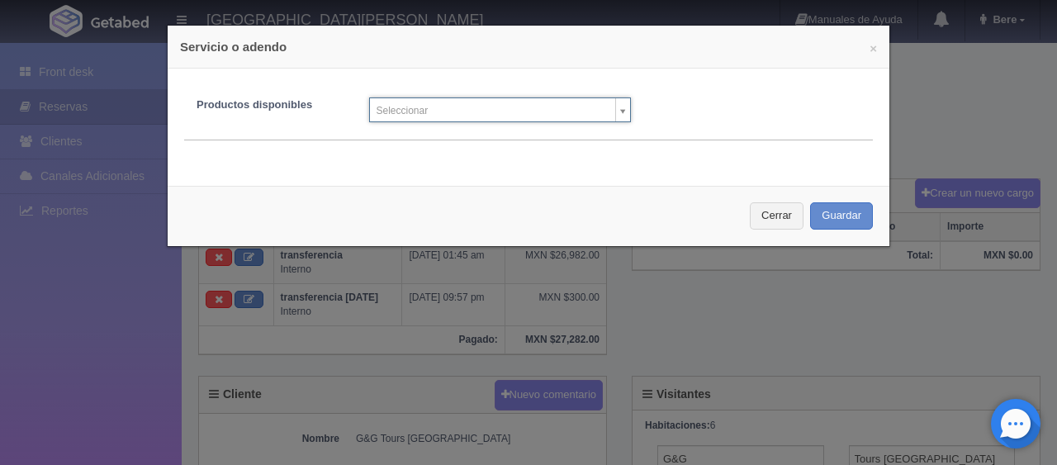
click at [770, 216] on body "[GEOGRAPHIC_DATA][PERSON_NAME] Manuales de Ayuda Actualizaciones recientes Bere…" at bounding box center [528, 289] width 1057 height 1983
click at [12, 312] on div "× Servicio o adendo Productos disponibles Seleccionar Producto nuevo Masaje rel…" at bounding box center [528, 232] width 1057 height 465
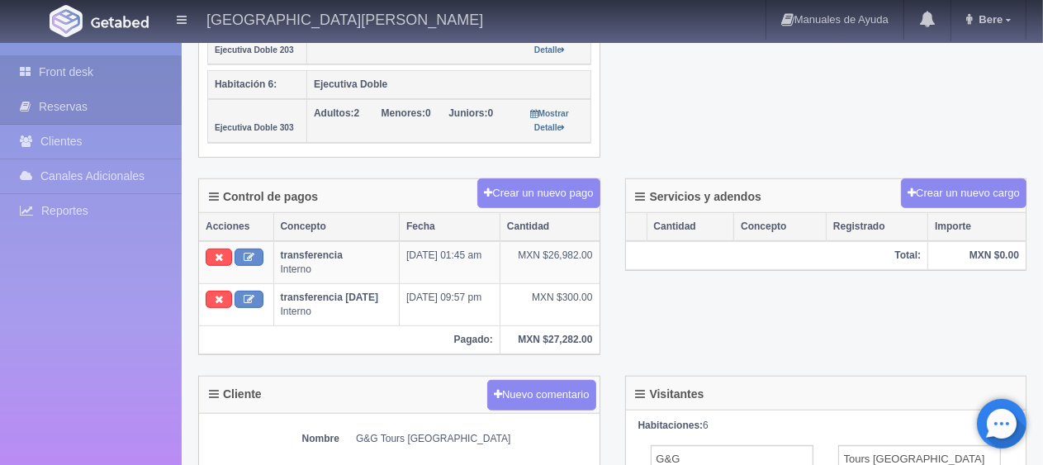
click at [76, 78] on link "Front desk" at bounding box center [91, 72] width 182 height 34
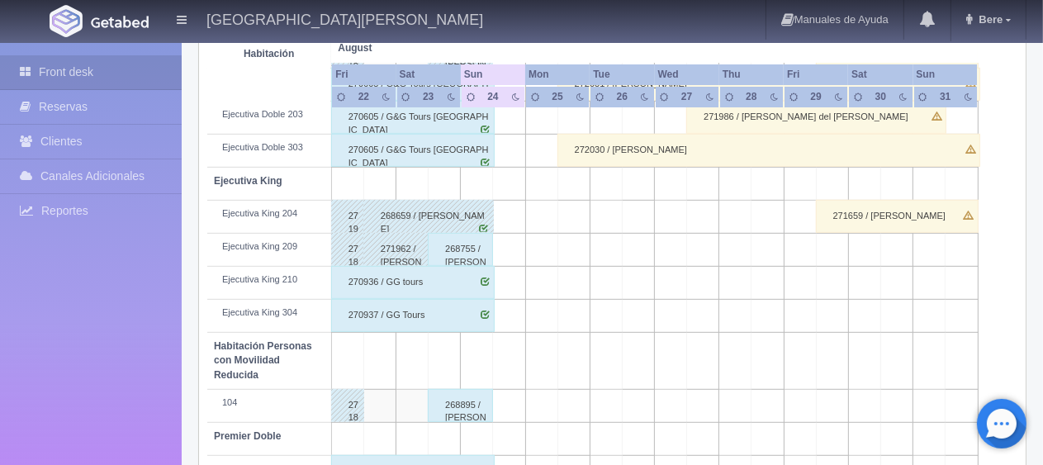
scroll to position [880, 0]
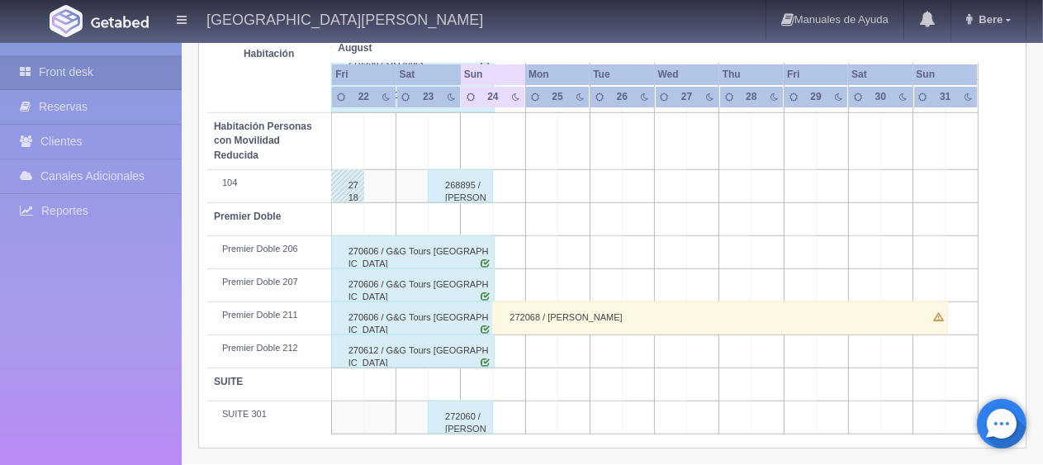
click at [461, 418] on div "272060 / [PERSON_NAME]" at bounding box center [460, 416] width 65 height 33
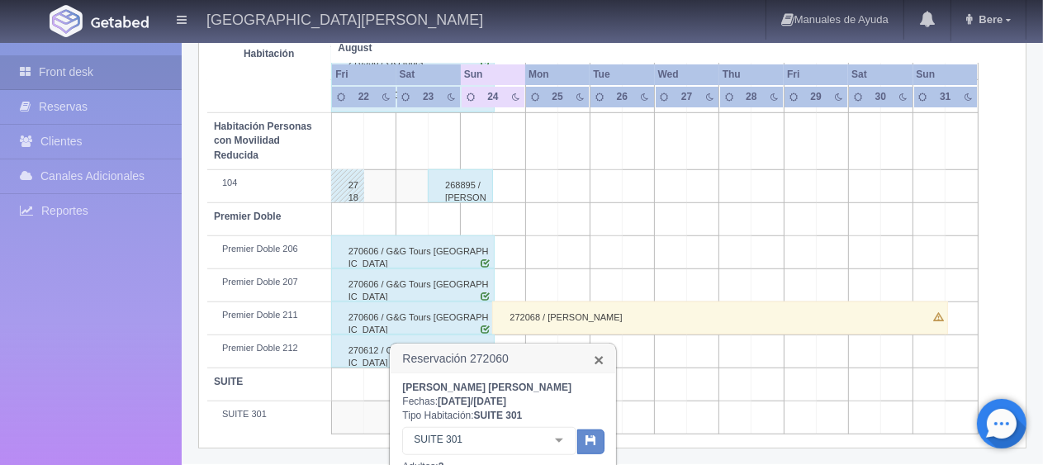
click at [604, 365] on link "×" at bounding box center [599, 359] width 10 height 17
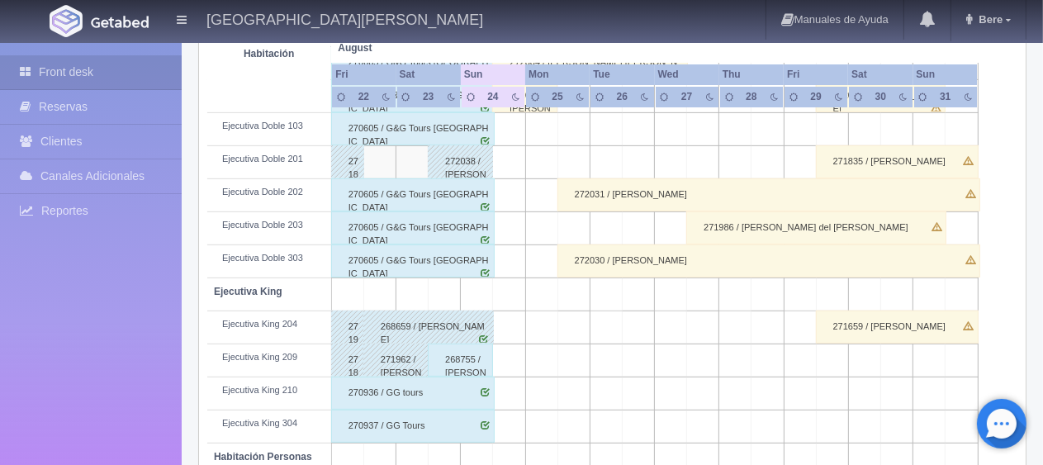
scroll to position [467, 0]
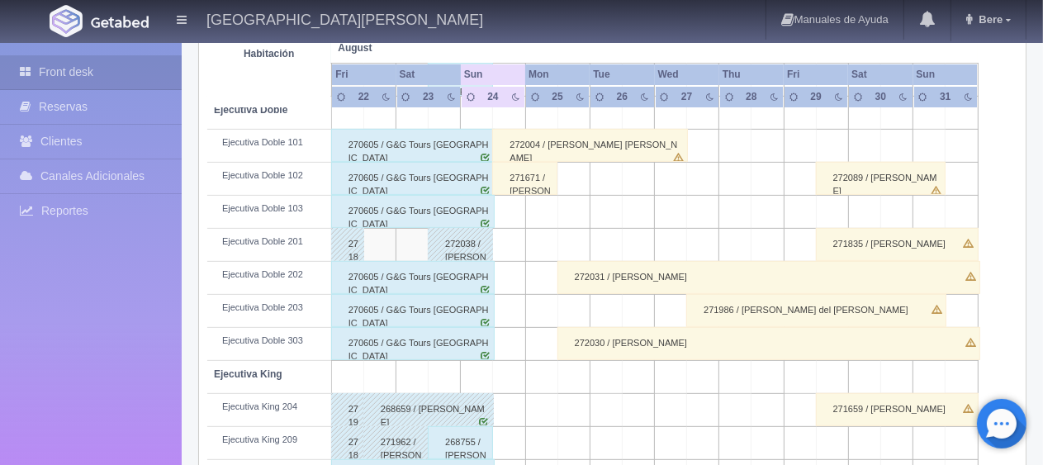
click at [426, 300] on div "270605 / G&G Tours [GEOGRAPHIC_DATA]" at bounding box center [412, 310] width 163 height 33
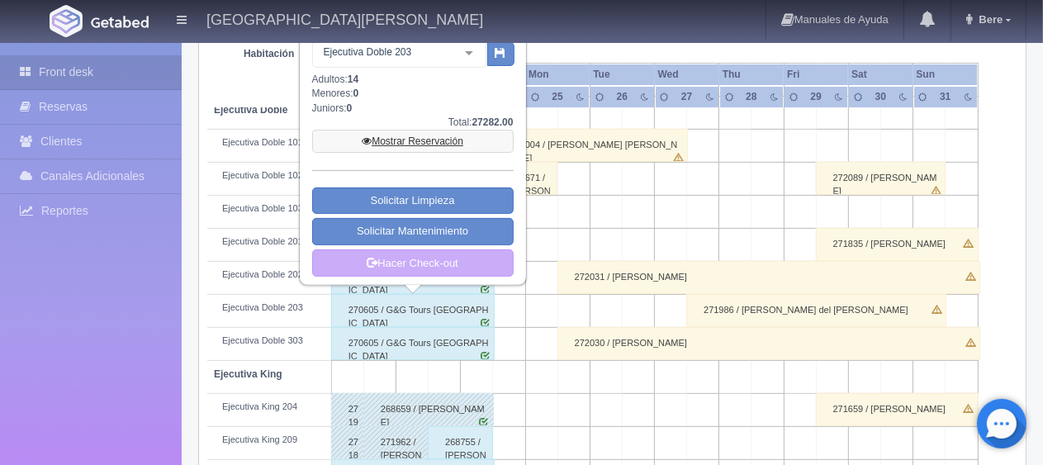
click at [424, 134] on link "Mostrar Reservación" at bounding box center [412, 141] width 201 height 23
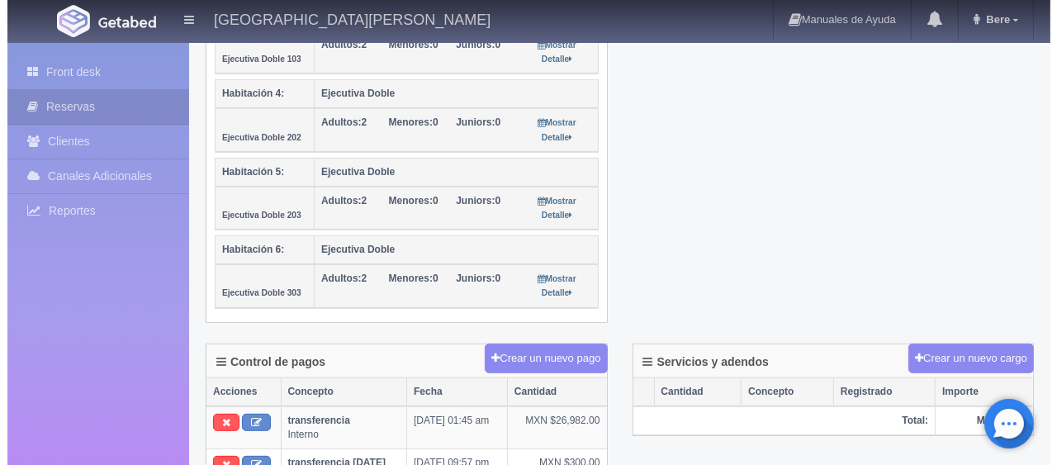
scroll to position [743, 0]
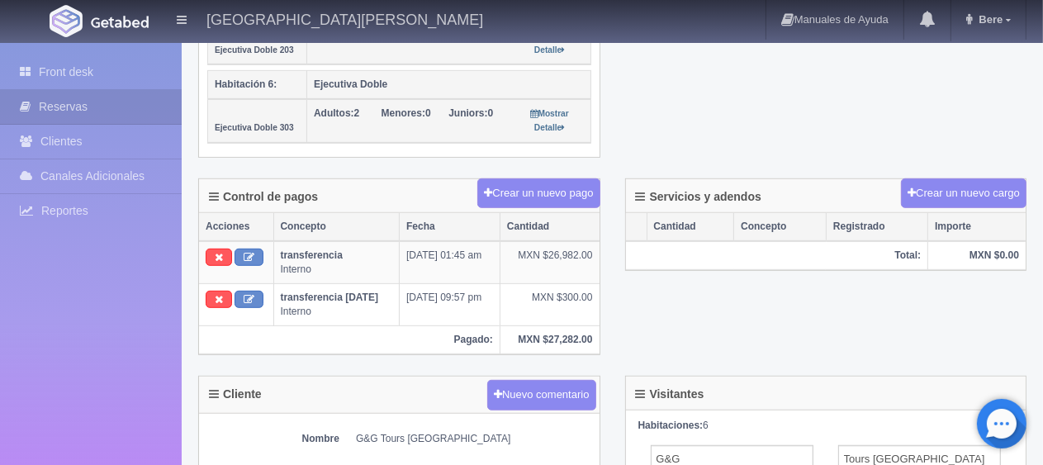
click at [681, 327] on div "Control de pagos Crear un nuevo pago Acciones Concepto Fecha Cantidad transfere…" at bounding box center [612, 277] width 853 height 198
click at [935, 190] on button "Crear un nuevo cargo" at bounding box center [963, 193] width 125 height 31
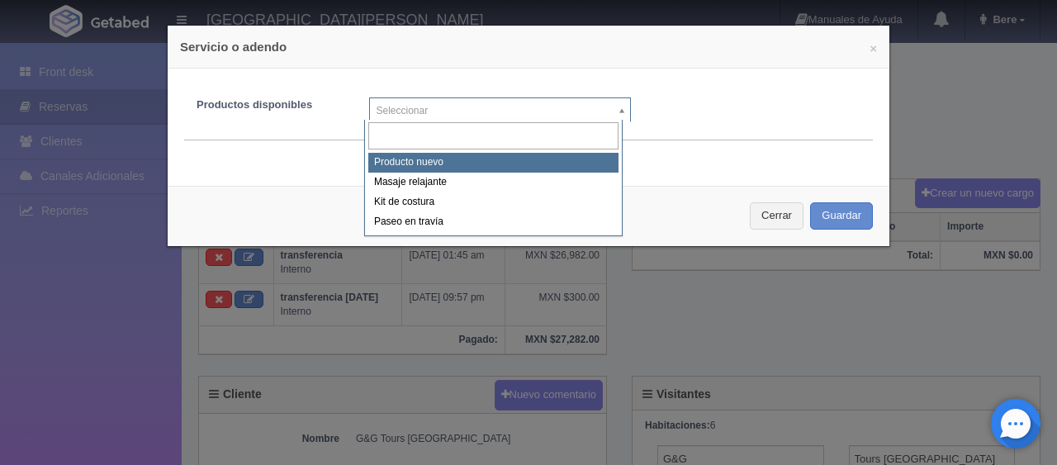
click at [568, 110] on body "Hotel Puerta San Pedro Manuales de Ayuda Actualizaciones recientes Bere Mi Perf…" at bounding box center [528, 289] width 1057 height 1983
select select "0"
type input "1"
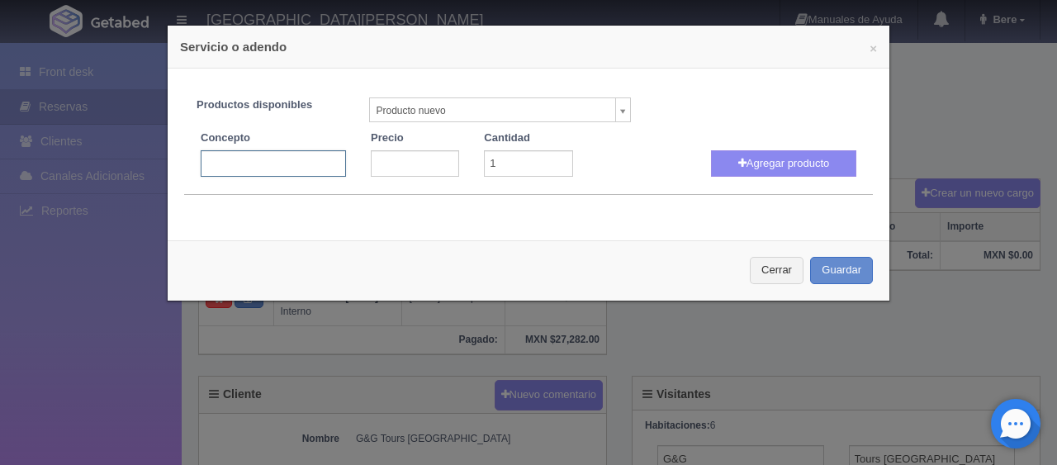
click at [215, 157] on input "text" at bounding box center [273, 163] width 145 height 26
type input "tiempo extra"
click at [409, 162] on input "number" at bounding box center [415, 163] width 88 height 26
type input "700"
click at [790, 162] on button "Agregar producto" at bounding box center [783, 163] width 145 height 26
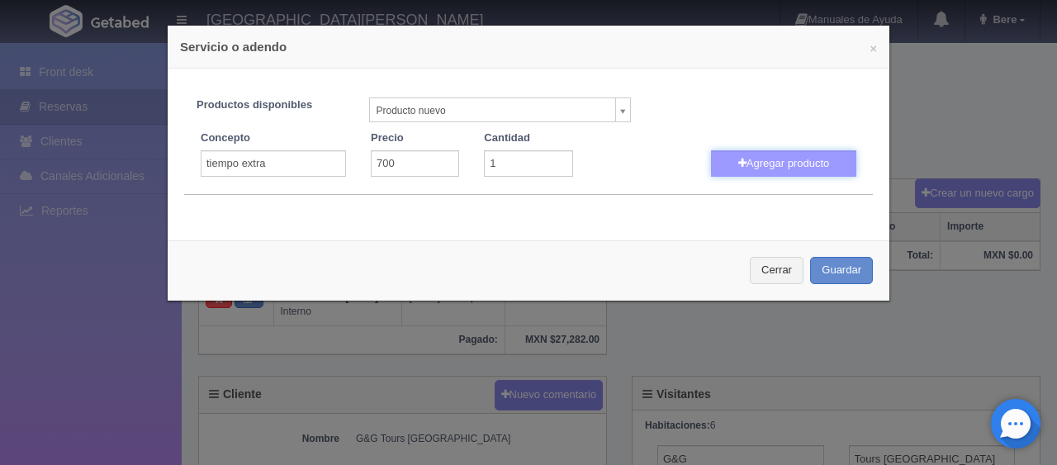
select select
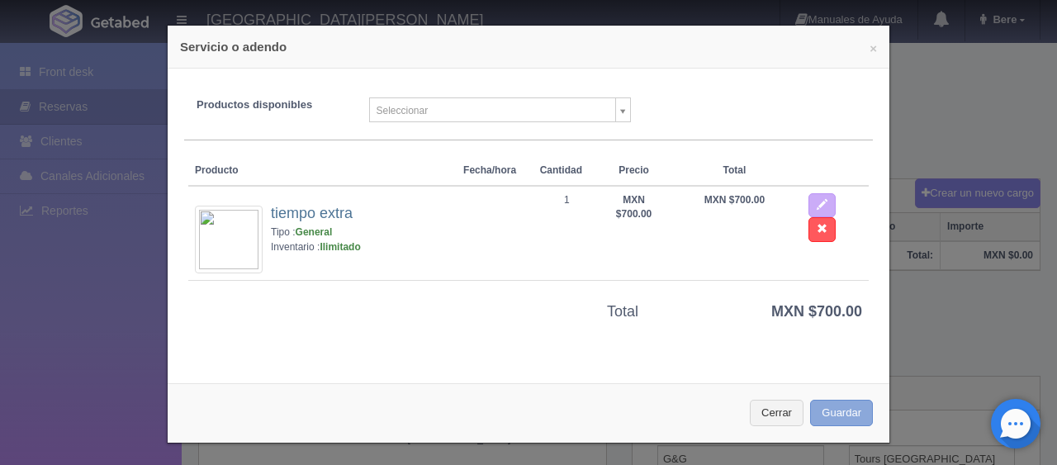
click at [822, 401] on button "Guardar" at bounding box center [841, 413] width 63 height 27
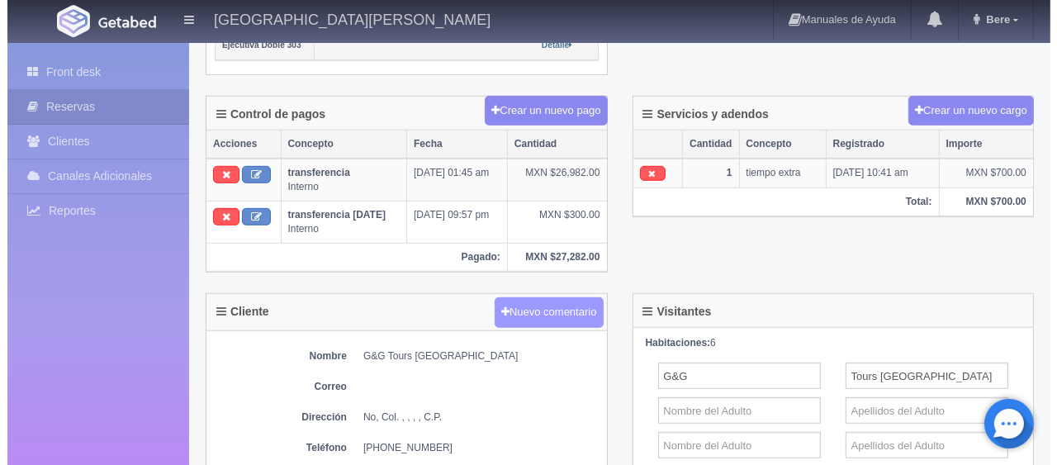
scroll to position [826, 0]
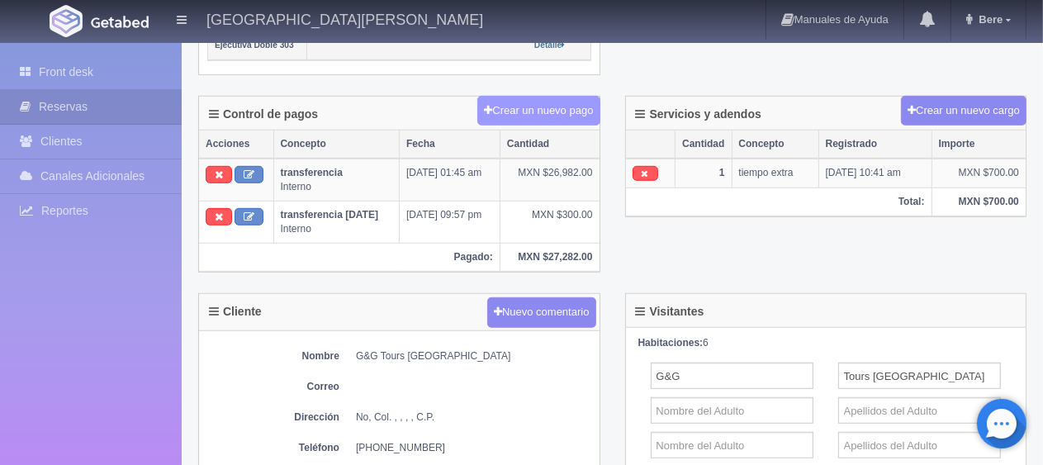
click at [499, 101] on button "Crear un nuevo pago" at bounding box center [538, 111] width 122 height 31
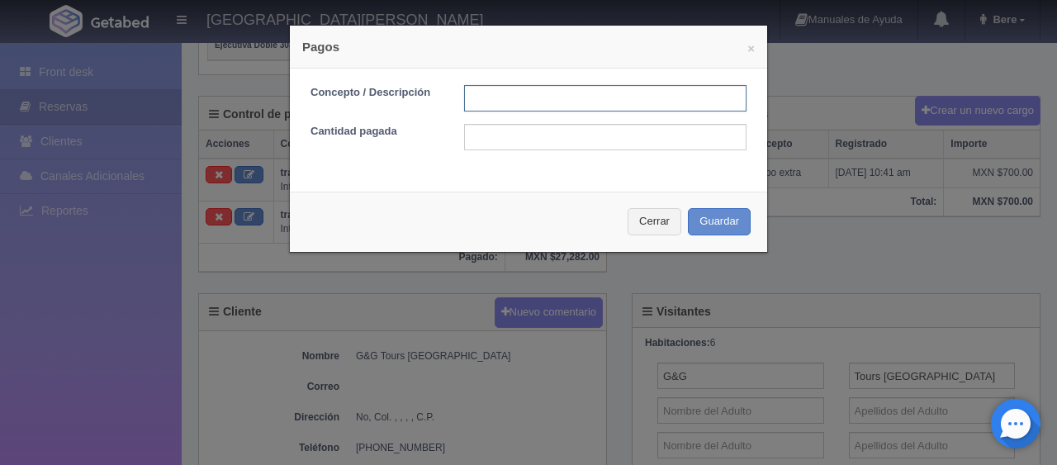
click at [562, 101] on input "text" at bounding box center [605, 98] width 282 height 26
type input "Total Efectivo"
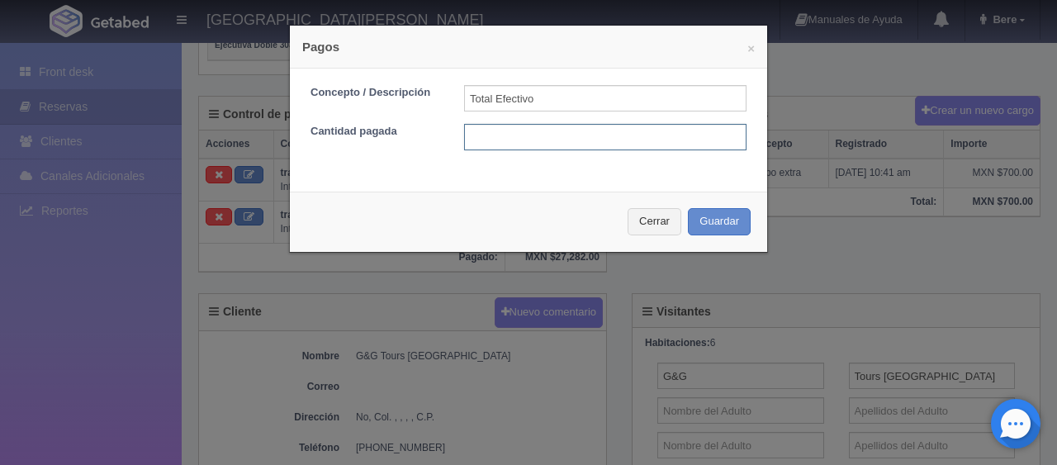
click at [509, 138] on input "text" at bounding box center [605, 137] width 282 height 26
type input "700"
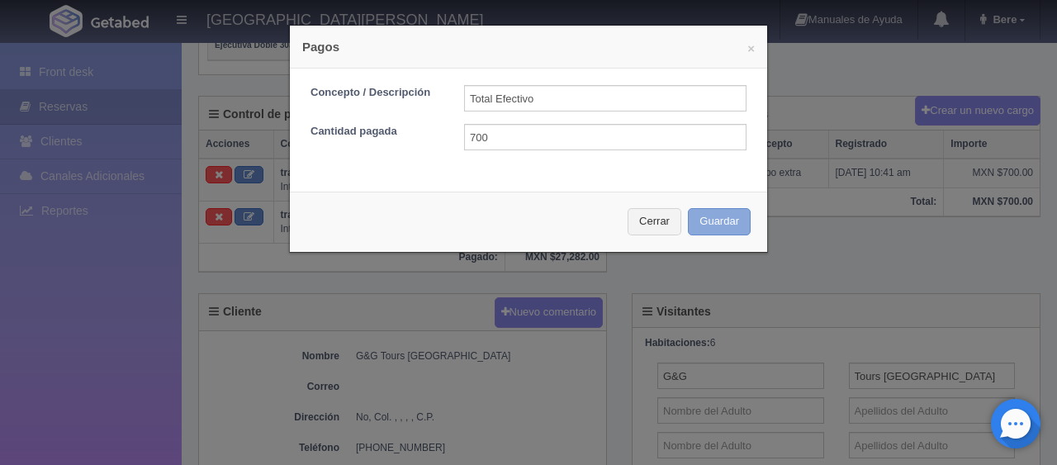
click at [694, 220] on button "Guardar" at bounding box center [719, 221] width 63 height 27
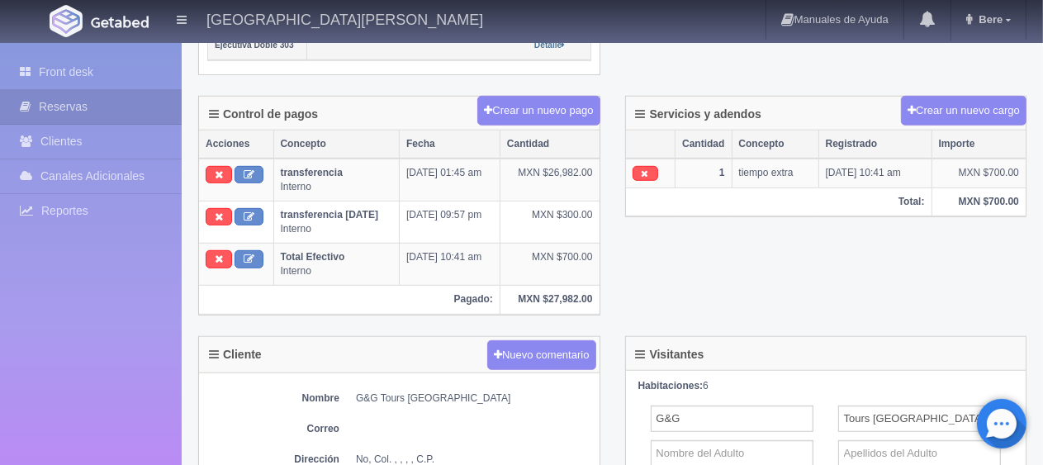
scroll to position [578, 0]
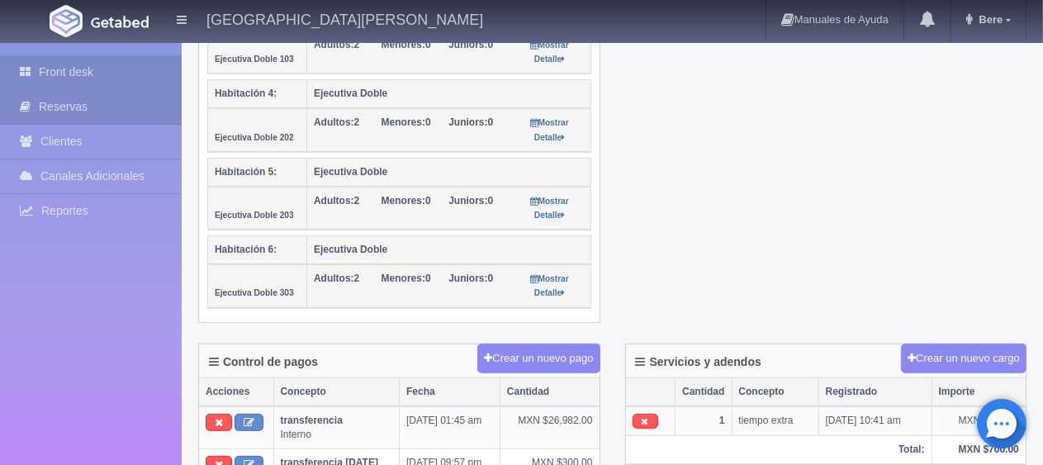
click at [108, 70] on link "Front desk" at bounding box center [91, 72] width 182 height 34
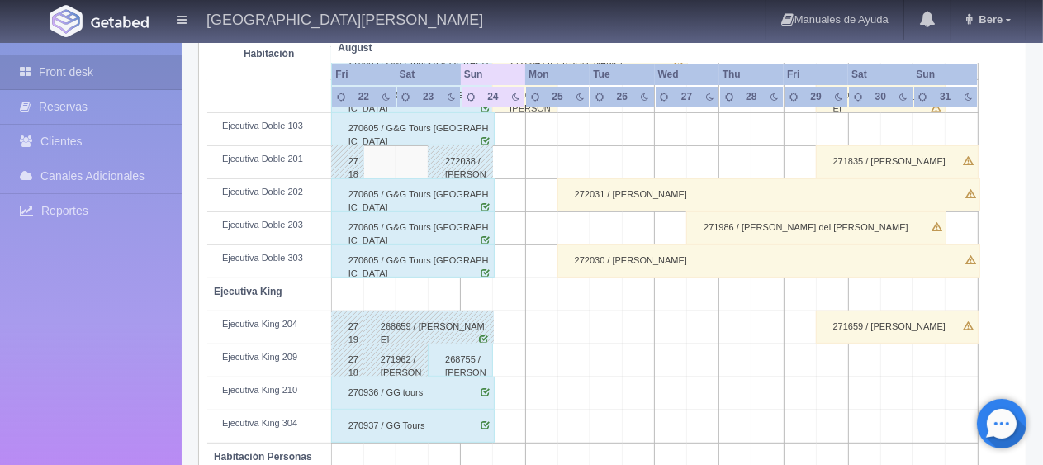
scroll to position [467, 0]
